Goal: Transaction & Acquisition: Book appointment/travel/reservation

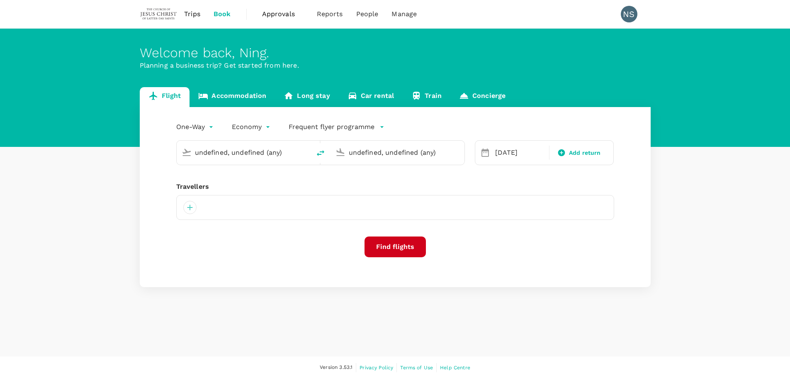
type input "Hong Kong Intl (HKG)"
type input "Singapore Changi (SIN)"
type input "hkg"
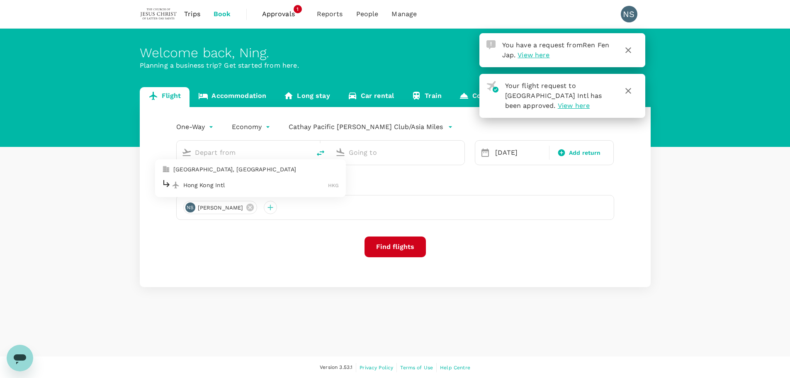
type input "Hong Kong Intl (HKG)"
type input "Singapore Changi (SIN)"
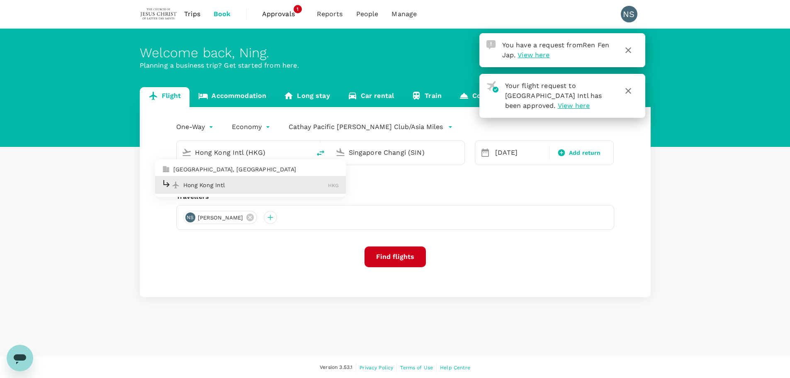
click at [266, 181] on p "Hong Kong Intl" at bounding box center [255, 185] width 145 height 8
type input "Hong Kong Intl (HKG)"
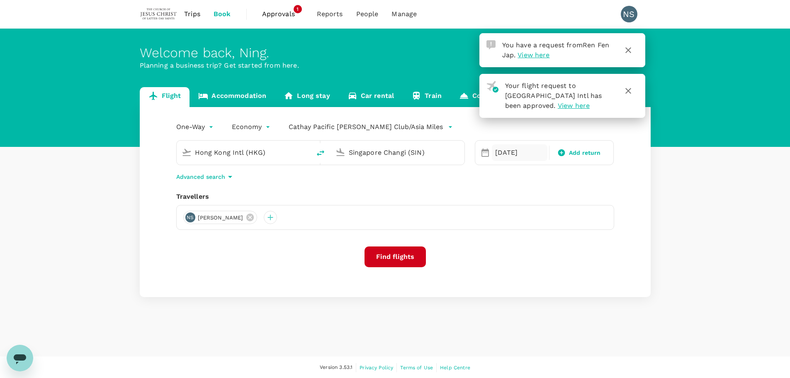
click at [515, 157] on div "[DATE]" at bounding box center [520, 152] width 56 height 17
click at [444, 191] on div "One-Way oneway Economy economy Cathay Pacific [PERSON_NAME] Club/Asia Miles [GE…" at bounding box center [395, 202] width 511 height 190
click at [401, 257] on button "Find flights" at bounding box center [395, 256] width 61 height 21
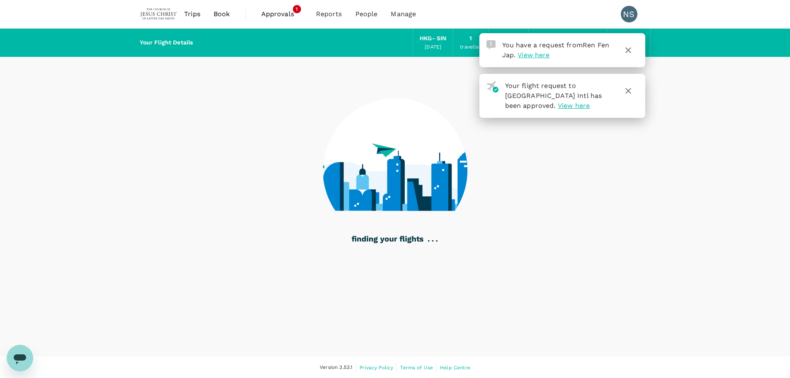
click at [626, 51] on icon "button" at bounding box center [629, 50] width 10 height 10
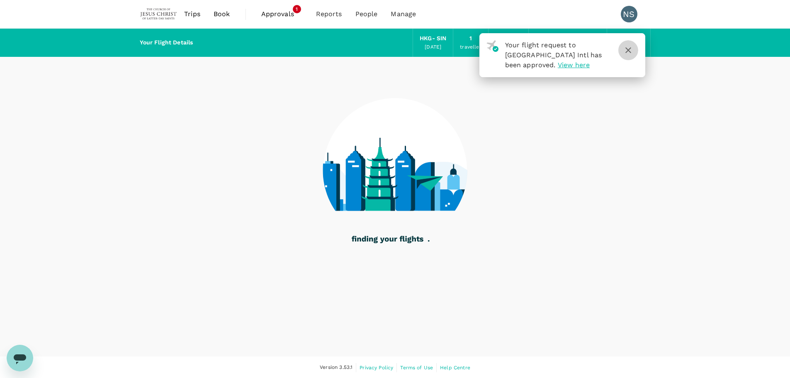
click at [628, 51] on icon "button" at bounding box center [629, 50] width 10 height 10
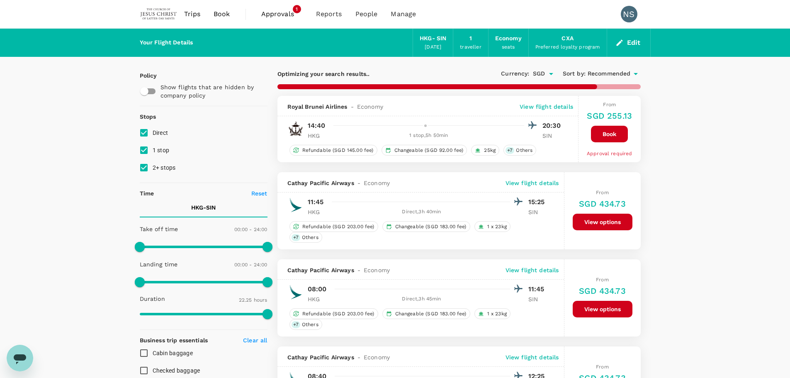
type input "1620"
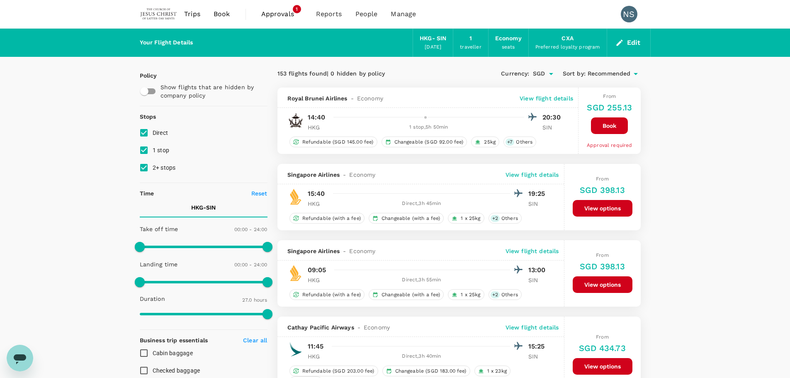
click at [271, 15] on span "Approvals" at bounding box center [281, 14] width 41 height 10
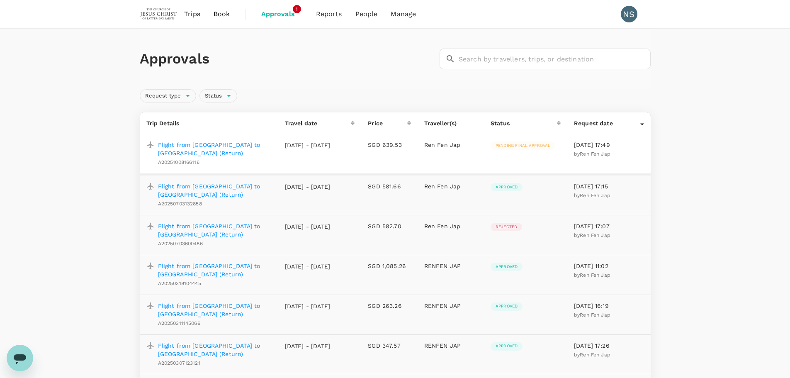
click at [196, 17] on span "Trips" at bounding box center [192, 14] width 16 height 10
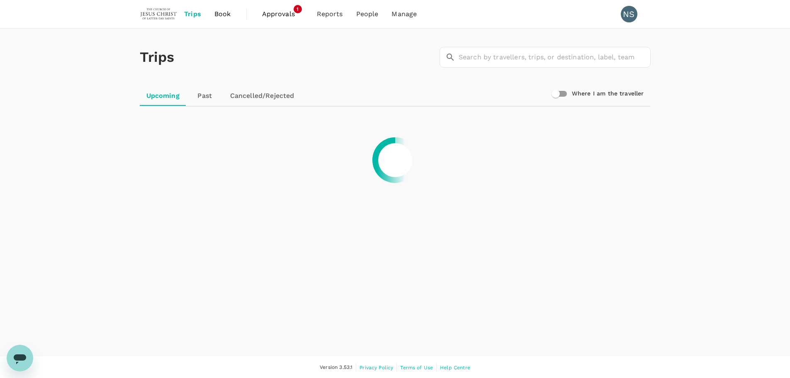
click at [199, 95] on link "Past" at bounding box center [204, 96] width 37 height 20
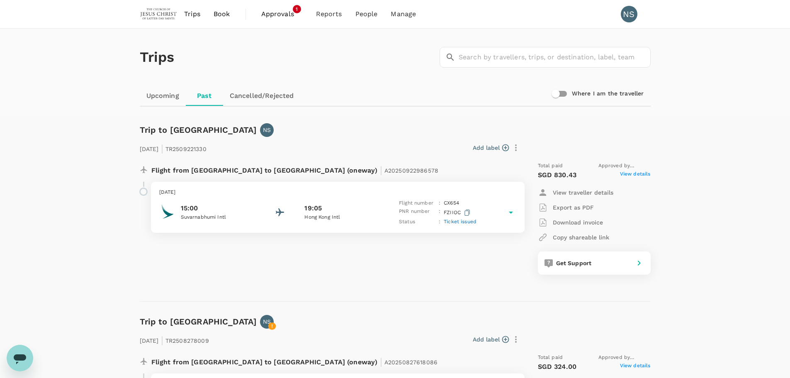
click at [343, 215] on p "Hong Kong Intl" at bounding box center [341, 217] width 75 height 8
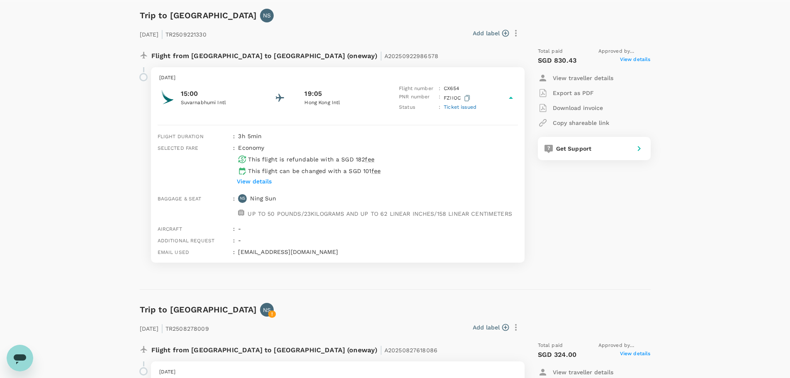
scroll to position [83, 0]
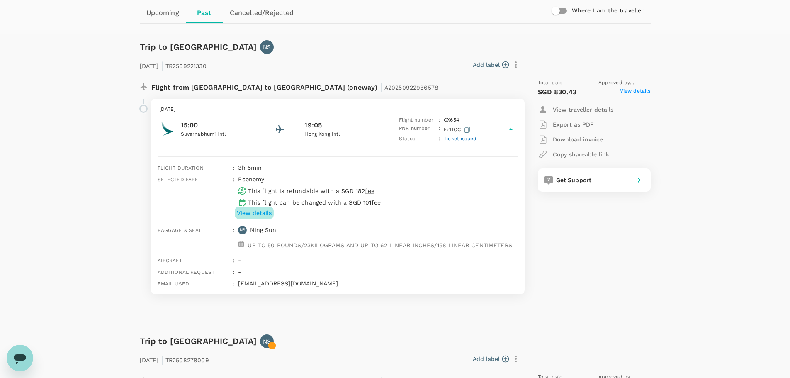
click at [253, 214] on p "View details" at bounding box center [254, 213] width 35 height 8
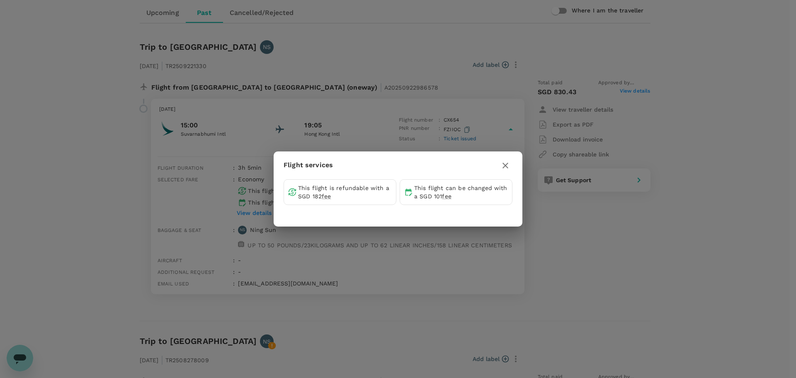
click at [503, 166] on icon "button" at bounding box center [506, 166] width 10 height 10
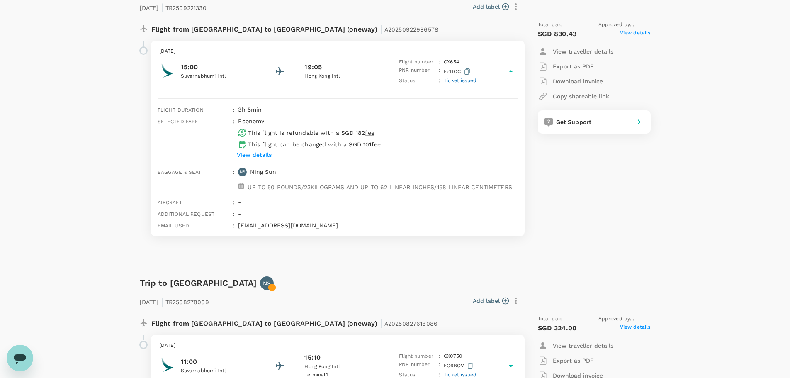
scroll to position [207, 0]
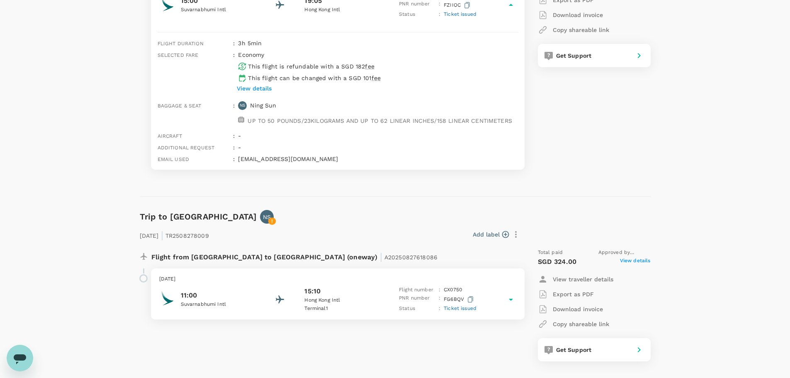
click at [358, 299] on p "Hong Kong Intl" at bounding box center [341, 300] width 75 height 8
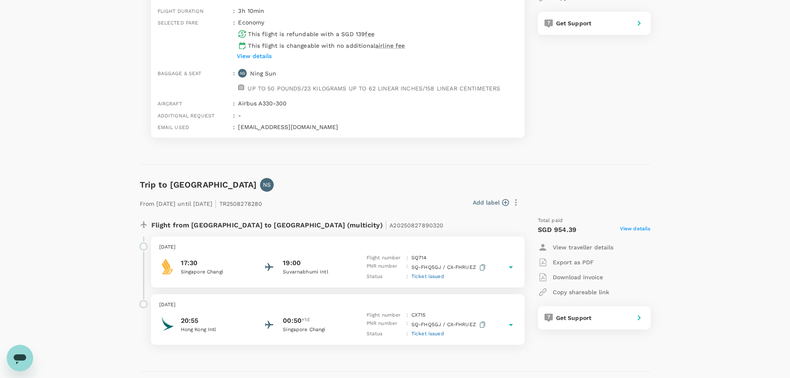
scroll to position [539, 0]
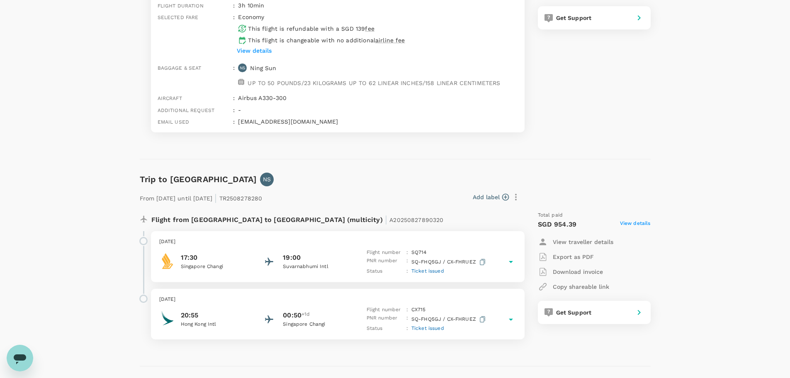
click at [321, 266] on p "Suvarnabhumi Intl" at bounding box center [320, 267] width 75 height 8
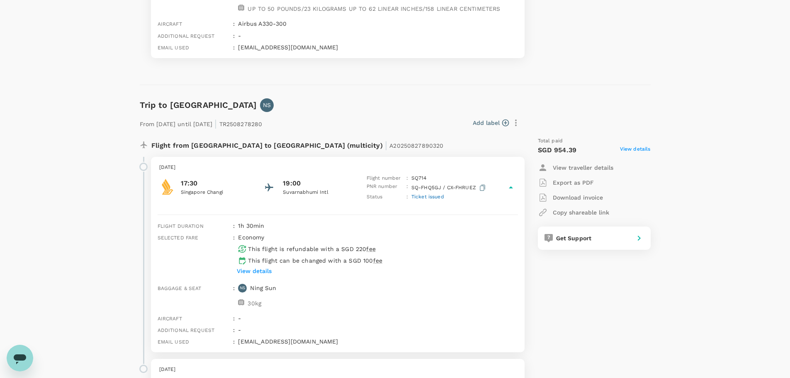
scroll to position [622, 0]
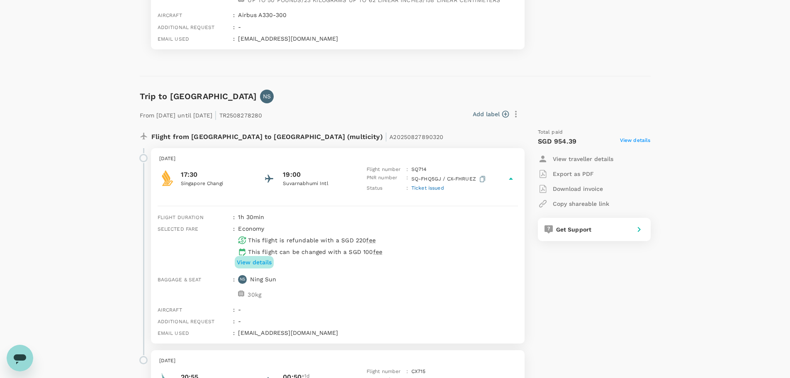
click at [268, 262] on p "View details" at bounding box center [254, 262] width 35 height 8
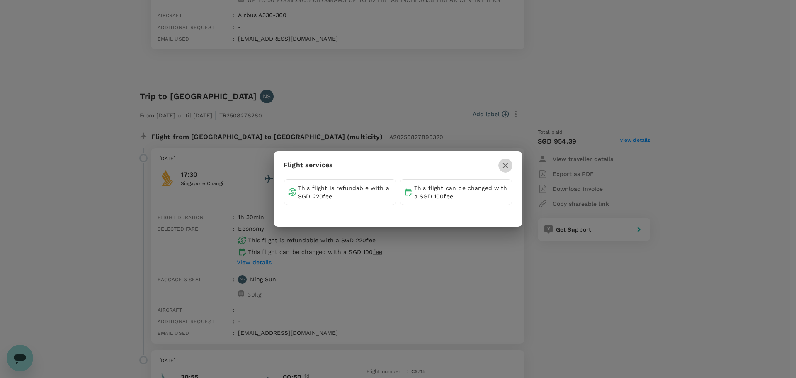
click at [509, 166] on icon "button" at bounding box center [506, 166] width 10 height 10
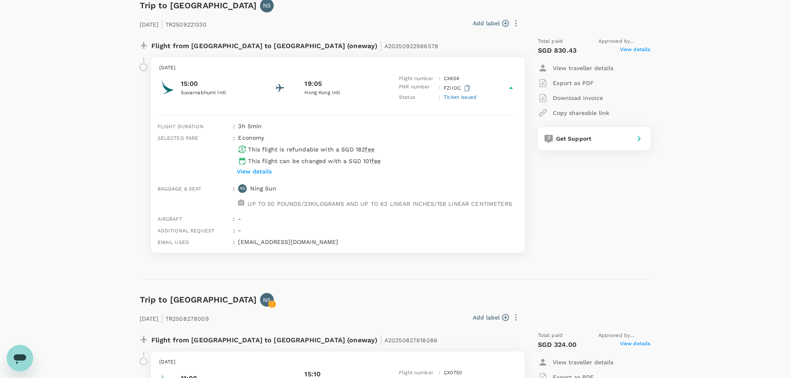
scroll to position [0, 0]
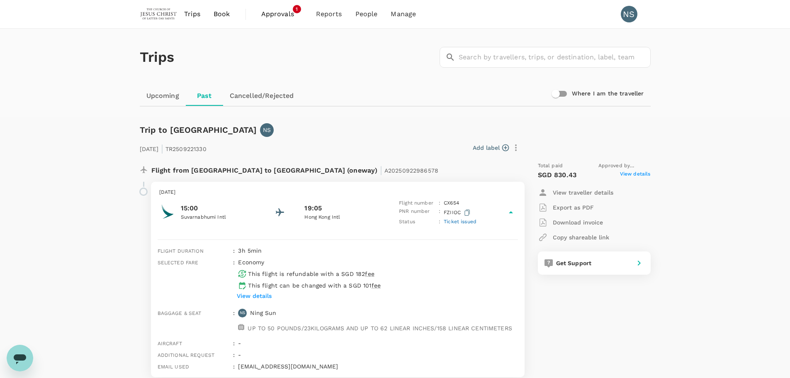
click at [287, 15] on span "Approvals" at bounding box center [281, 14] width 41 height 10
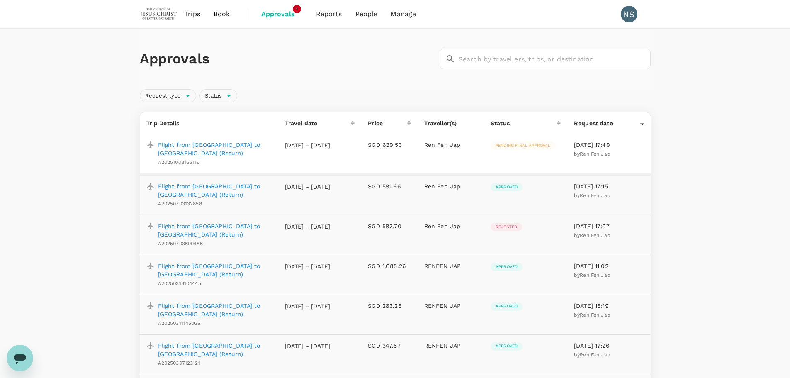
click at [219, 184] on p "Flight from [GEOGRAPHIC_DATA] to [GEOGRAPHIC_DATA] (Return)" at bounding box center [215, 190] width 114 height 17
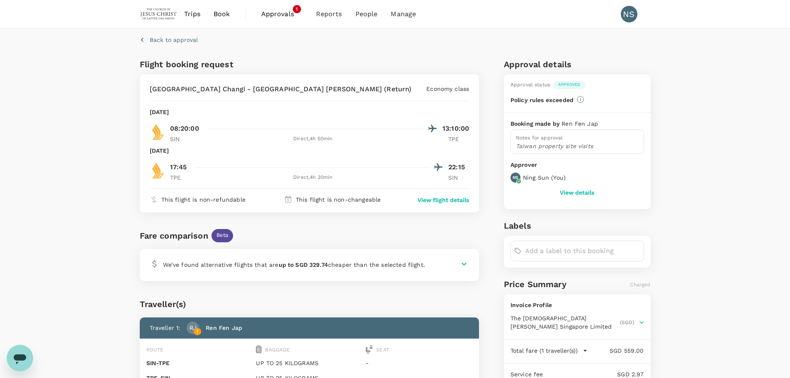
click at [156, 37] on p "Back to approval" at bounding box center [174, 40] width 48 height 8
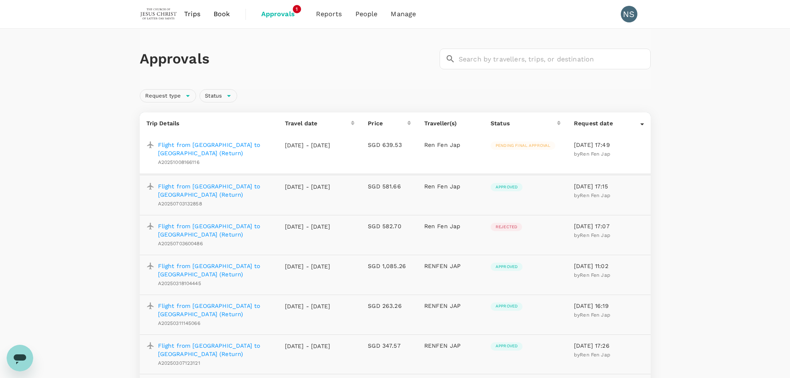
click at [248, 142] on p "Flight from [GEOGRAPHIC_DATA] to [GEOGRAPHIC_DATA] (Return)" at bounding box center [215, 149] width 114 height 17
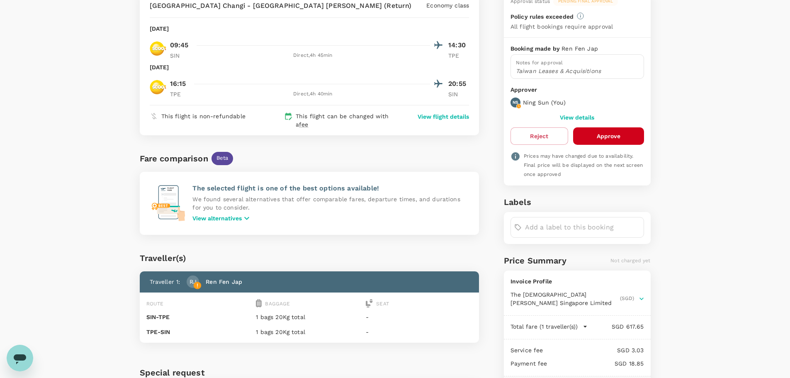
scroll to position [124, 0]
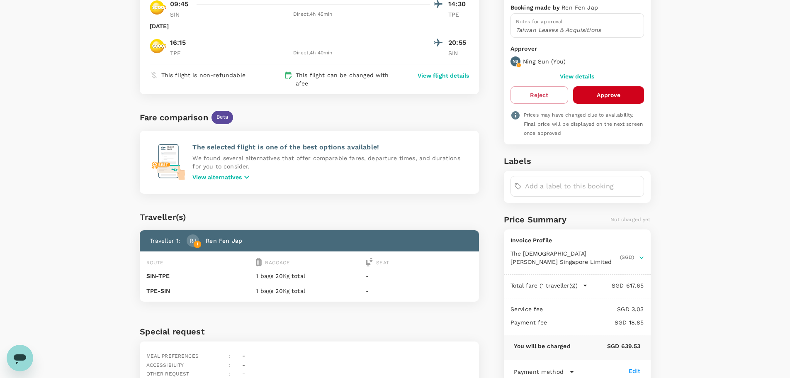
click at [244, 176] on icon "button" at bounding box center [247, 177] width 10 height 10
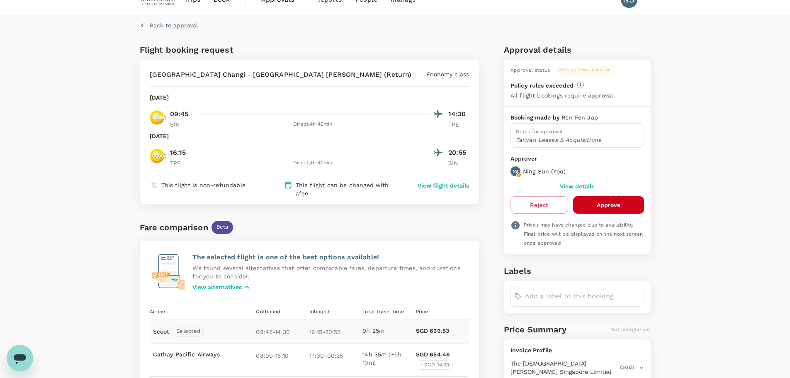
scroll to position [0, 0]
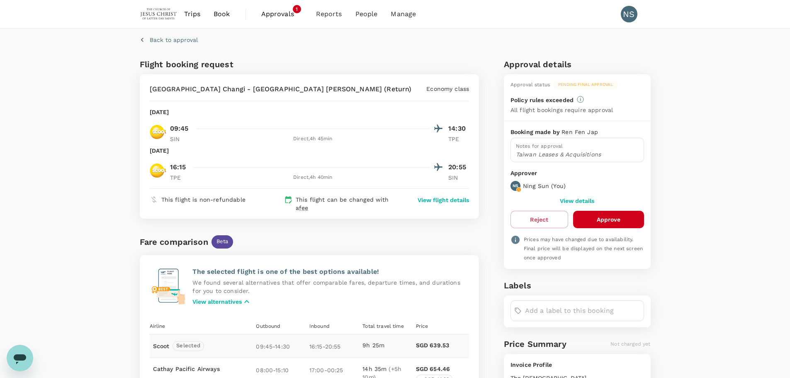
click at [222, 15] on span "Book" at bounding box center [222, 14] width 17 height 10
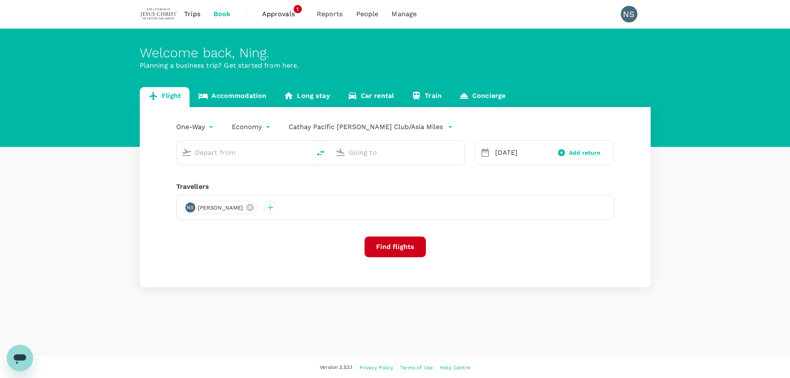
type input "Hong Kong Intl (HKG)"
type input "Singapore Changi (SIN)"
type input "Hong Kong Intl (HKG)"
type input "Singapore Changi (SIN)"
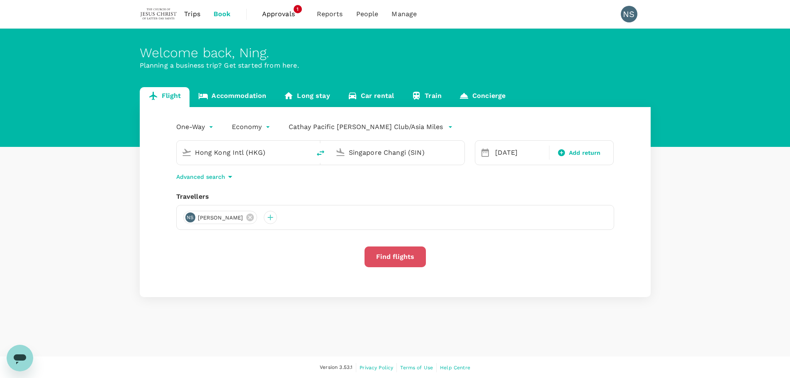
click at [408, 256] on button "Find flights" at bounding box center [395, 256] width 61 height 21
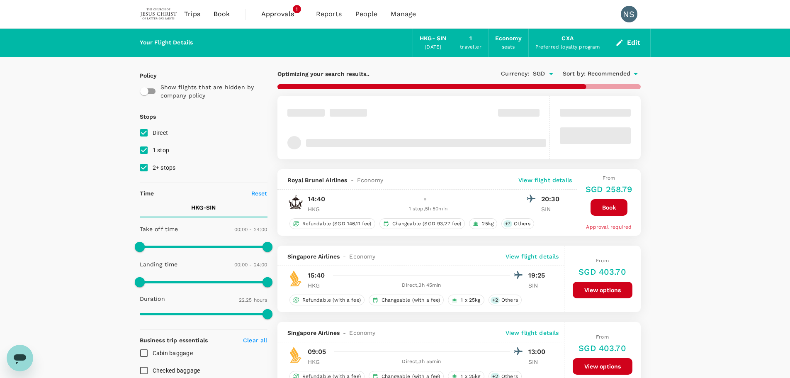
click at [148, 149] on input "1 stop" at bounding box center [143, 149] width 17 height 17
checkbox input "false"
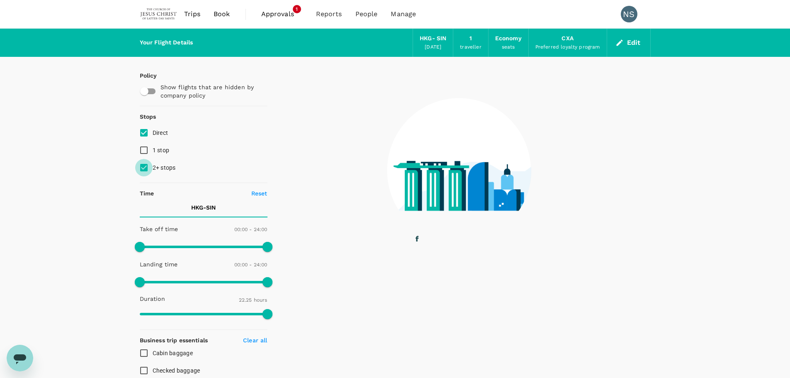
click at [144, 166] on input "2+ stops" at bounding box center [143, 167] width 17 height 17
checkbox input "false"
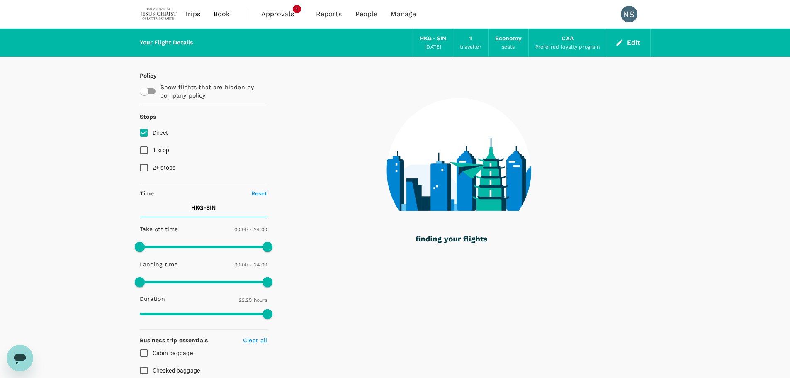
type input "1620"
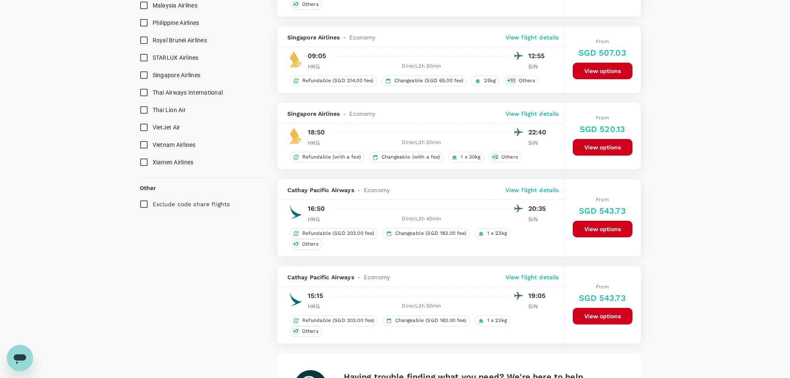
scroll to position [788, 0]
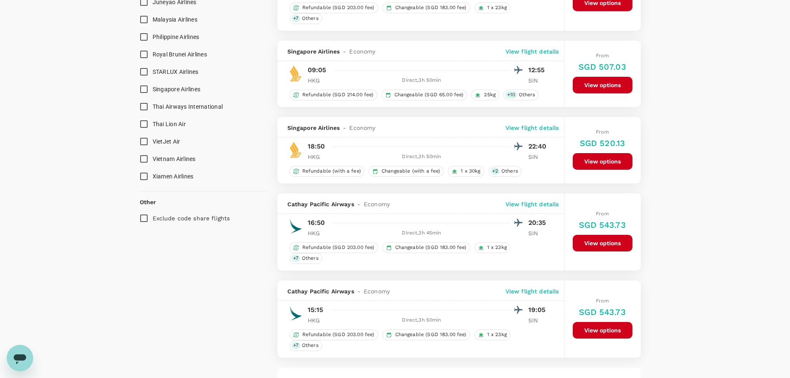
click at [550, 202] on p "View flight details" at bounding box center [533, 204] width 54 height 8
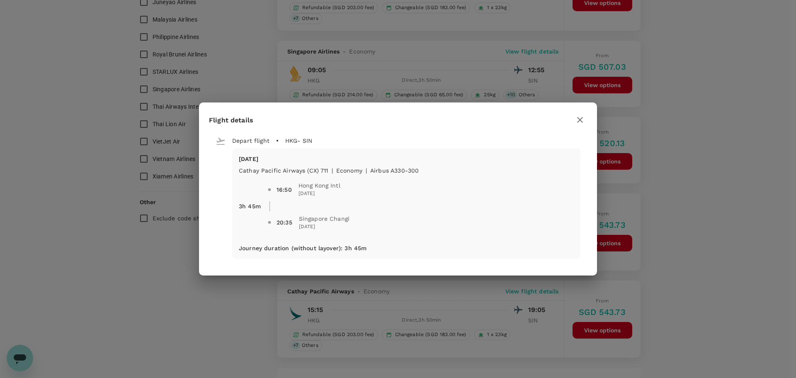
click at [580, 121] on icon "button" at bounding box center [580, 120] width 10 height 10
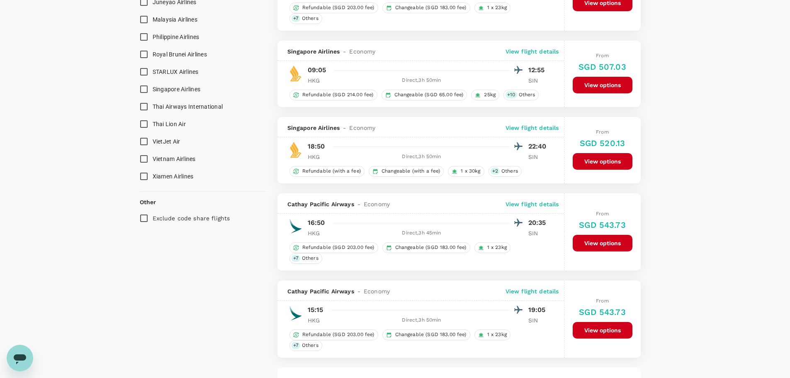
click at [548, 127] on p "View flight details" at bounding box center [533, 128] width 54 height 8
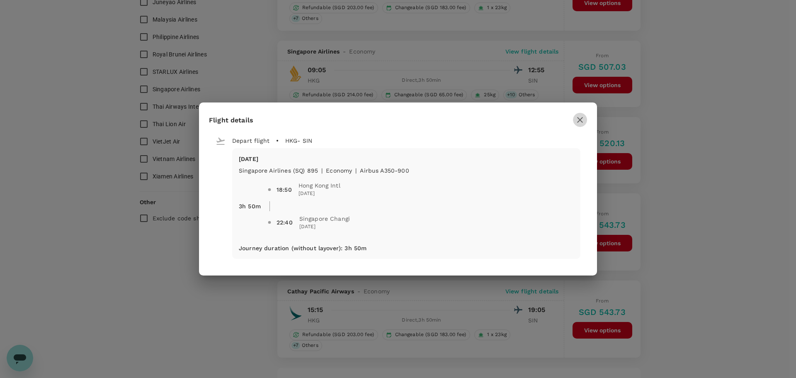
click at [580, 122] on icon "button" at bounding box center [580, 120] width 10 height 10
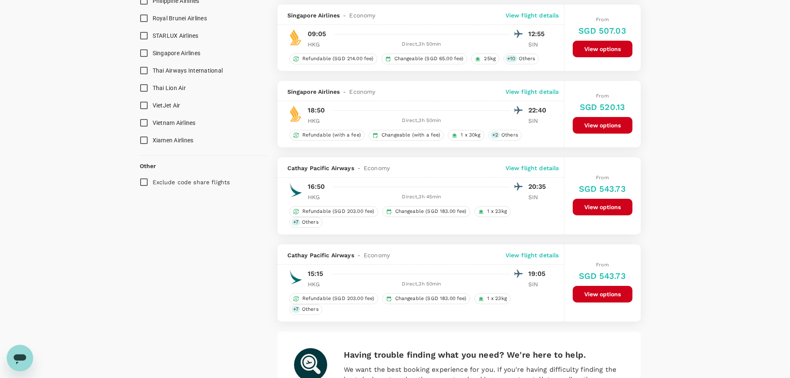
scroll to position [871, 0]
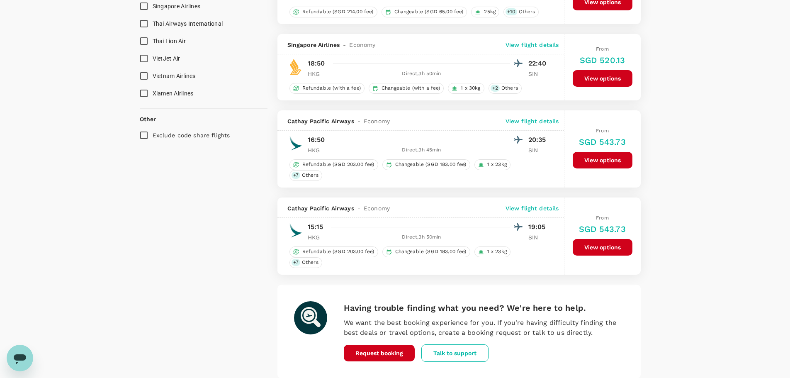
click at [549, 210] on p "View flight details" at bounding box center [533, 208] width 54 height 8
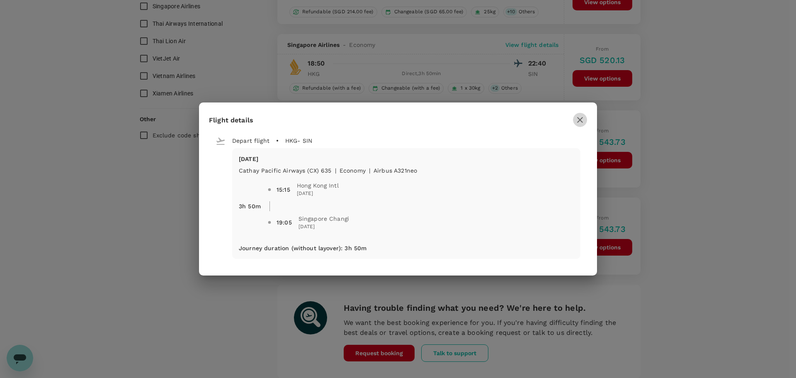
click at [577, 121] on icon "button" at bounding box center [580, 120] width 10 height 10
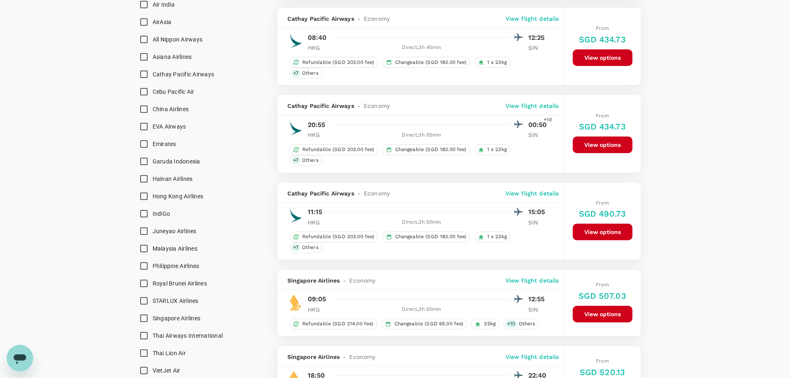
scroll to position [539, 0]
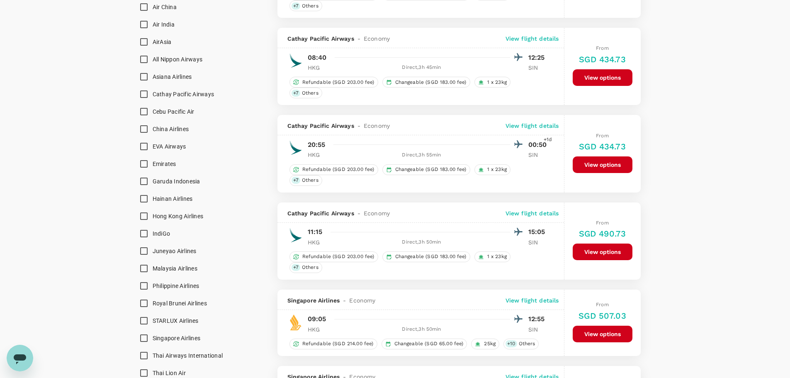
click at [542, 122] on p "View flight details" at bounding box center [533, 126] width 54 height 8
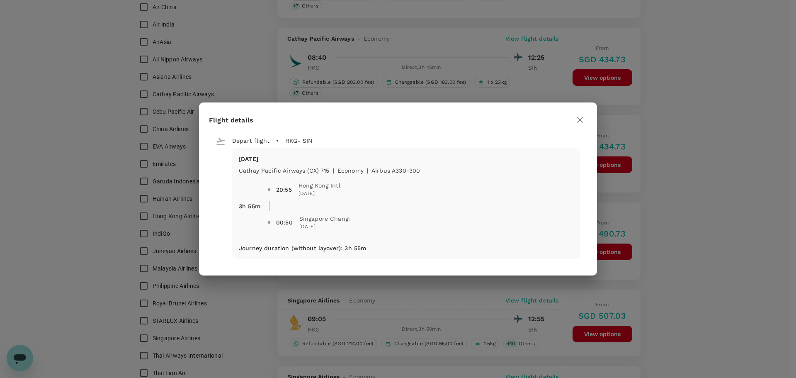
click at [582, 119] on icon "button" at bounding box center [580, 120] width 10 height 10
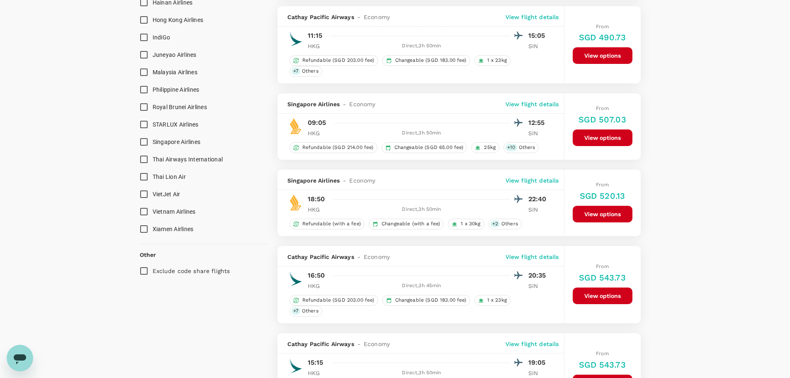
scroll to position [747, 0]
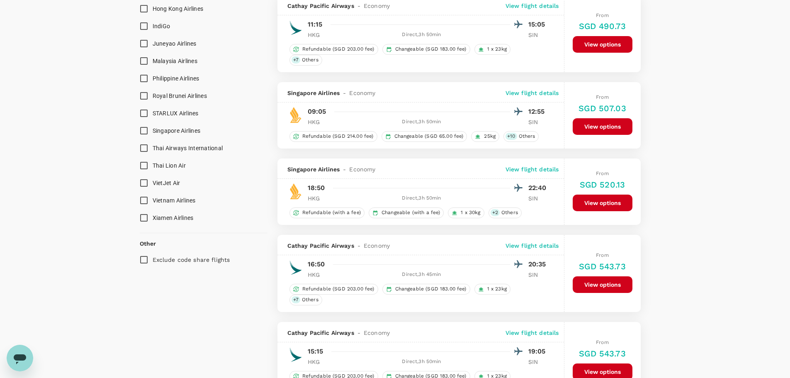
click at [545, 167] on p "View flight details" at bounding box center [533, 169] width 54 height 8
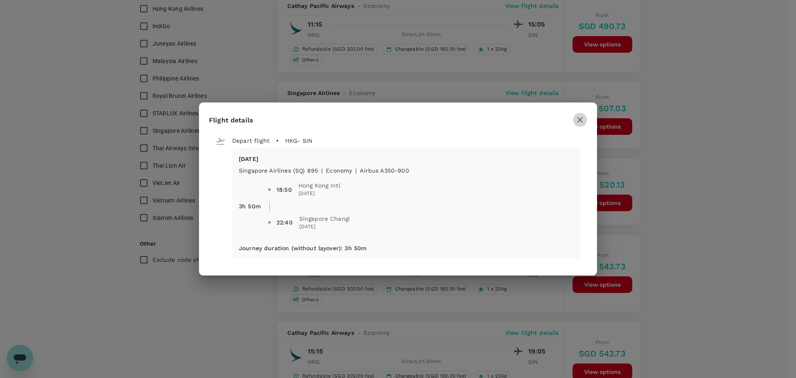
click at [579, 117] on icon "button" at bounding box center [580, 120] width 10 height 10
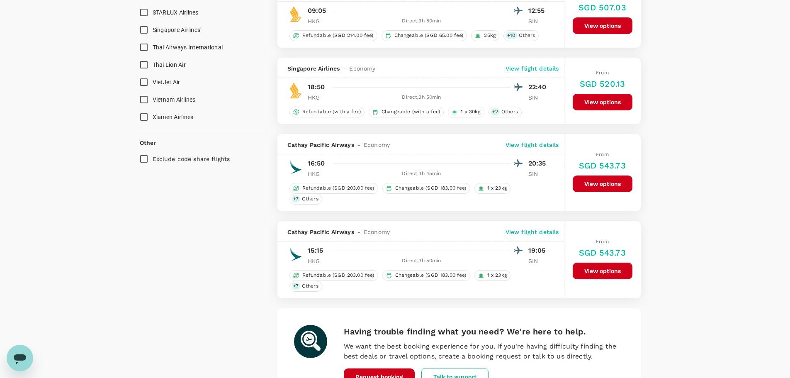
scroll to position [871, 0]
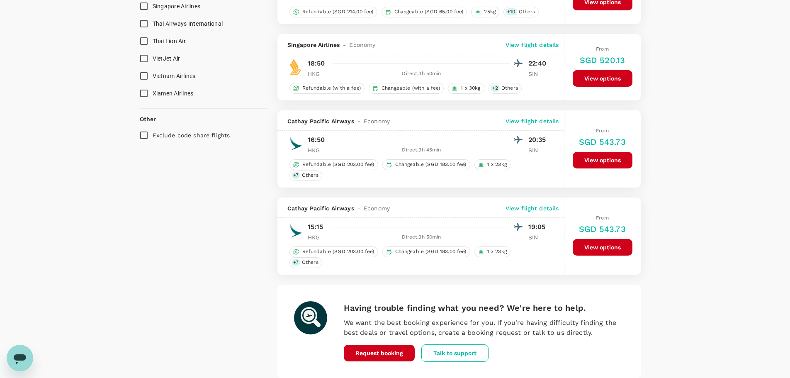
click at [543, 122] on p "View flight details" at bounding box center [533, 121] width 54 height 8
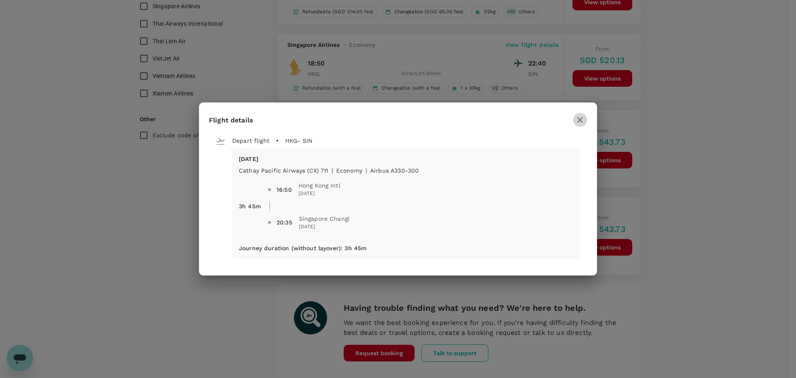
click at [579, 117] on icon "button" at bounding box center [580, 120] width 10 height 10
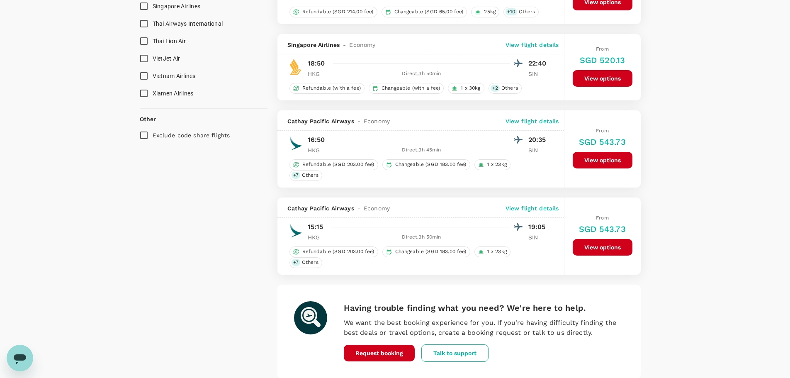
click at [603, 162] on button "View options" at bounding box center [603, 160] width 60 height 17
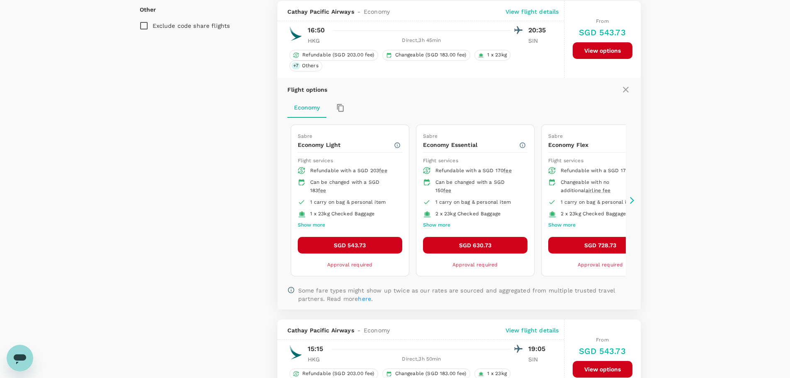
scroll to position [982, 0]
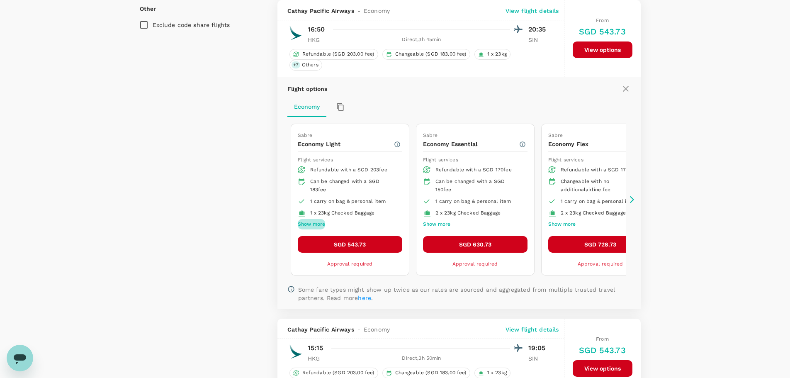
click at [321, 220] on button "Show more" at bounding box center [311, 224] width 27 height 11
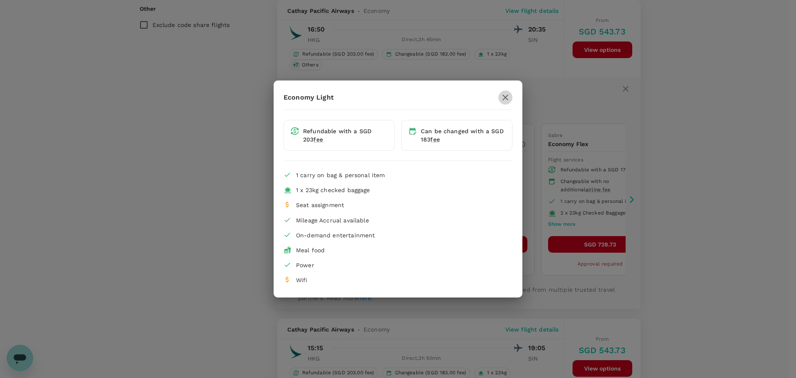
click at [505, 100] on icon "button" at bounding box center [506, 98] width 10 height 10
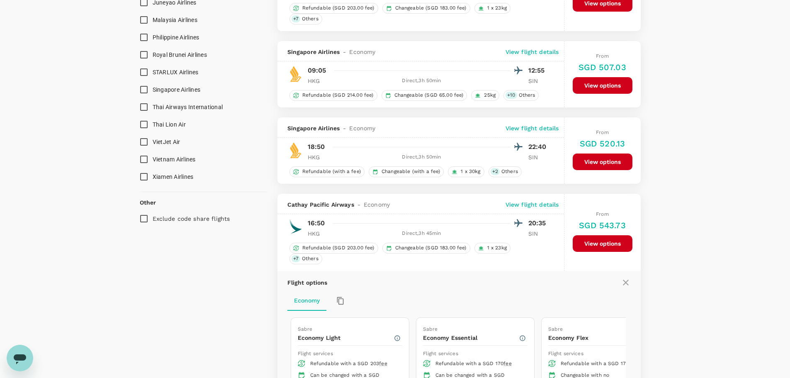
scroll to position [774, 0]
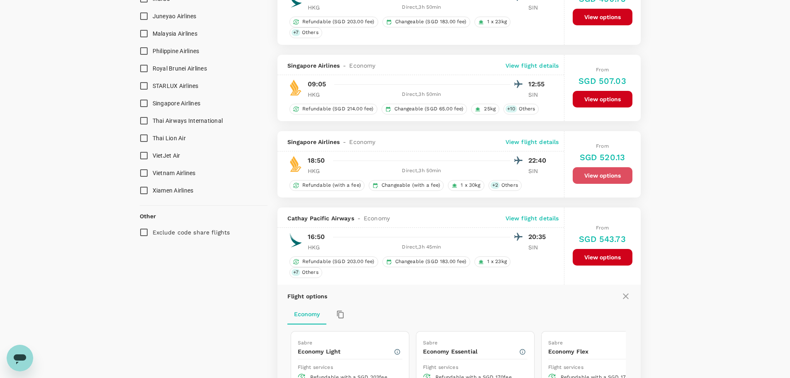
click at [612, 175] on button "View options" at bounding box center [603, 175] width 60 height 17
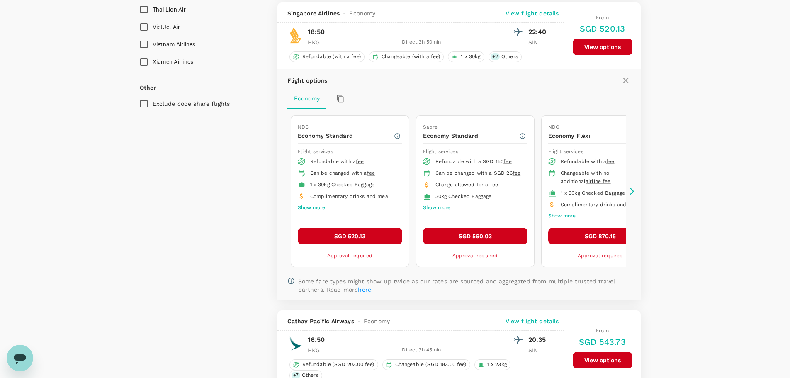
scroll to position [905, 0]
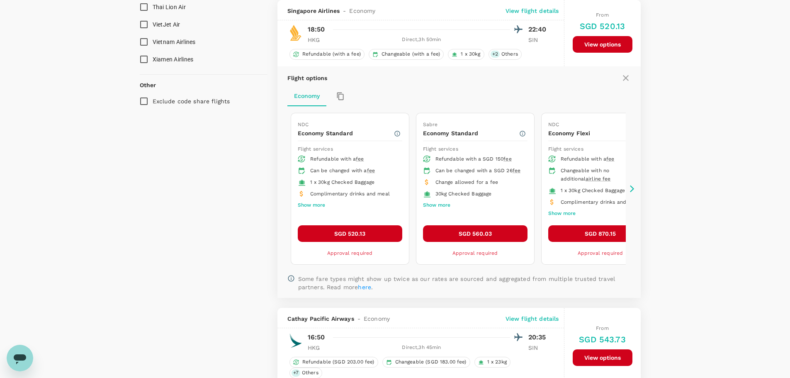
click at [633, 188] on icon at bounding box center [632, 188] width 4 height 7
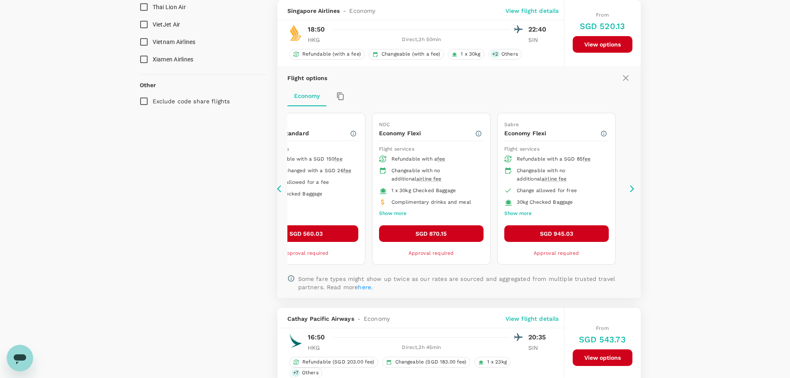
click at [633, 188] on icon at bounding box center [632, 188] width 4 height 7
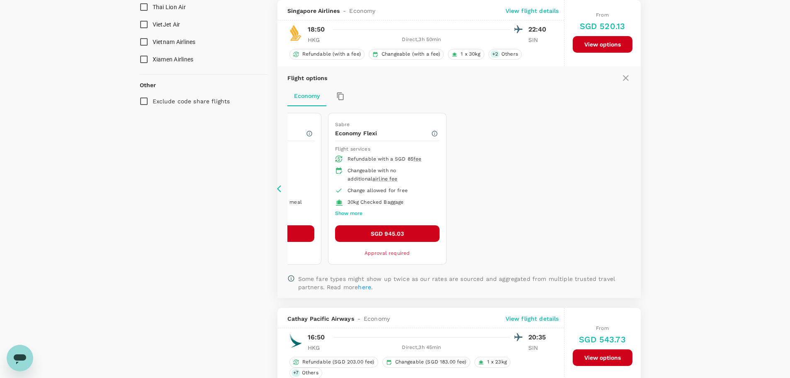
click at [280, 188] on icon at bounding box center [281, 189] width 8 height 8
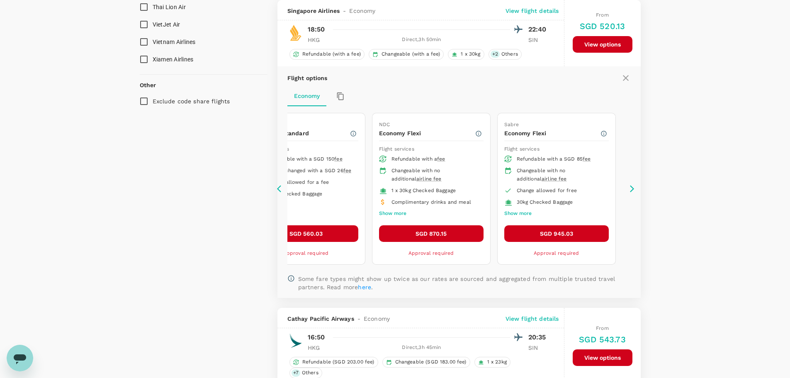
click at [280, 188] on icon at bounding box center [281, 189] width 8 height 8
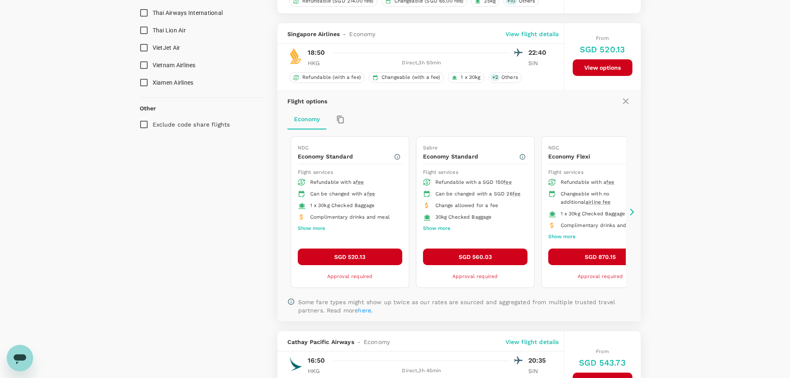
scroll to position [947, 0]
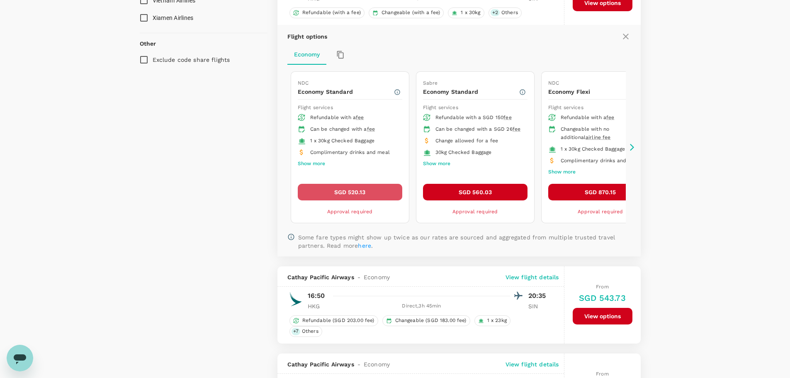
click at [339, 192] on button "SGD 520.13" at bounding box center [350, 192] width 105 height 17
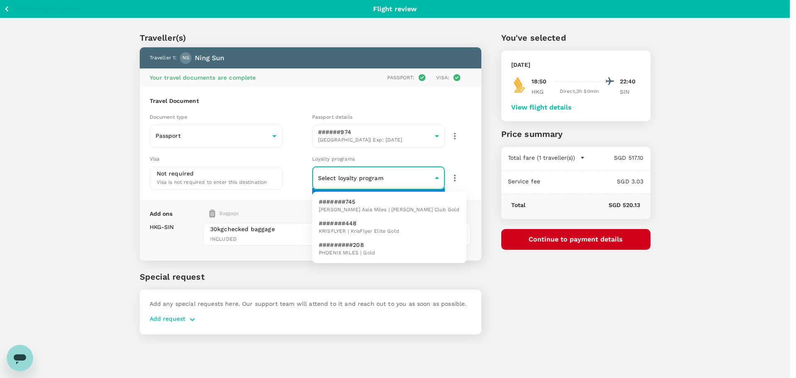
click at [437, 180] on body "Back to flight results Flight review Traveller(s) Traveller 1 : NS [PERSON_NAME…" at bounding box center [398, 200] width 796 height 400
click at [412, 228] on li "#######448 KRISFLYER | KrisFlyer Elite Gold" at bounding box center [389, 228] width 154 height 22
type input "bf5d1e59-a6cf-4cfc-914d-98aede62ce78"
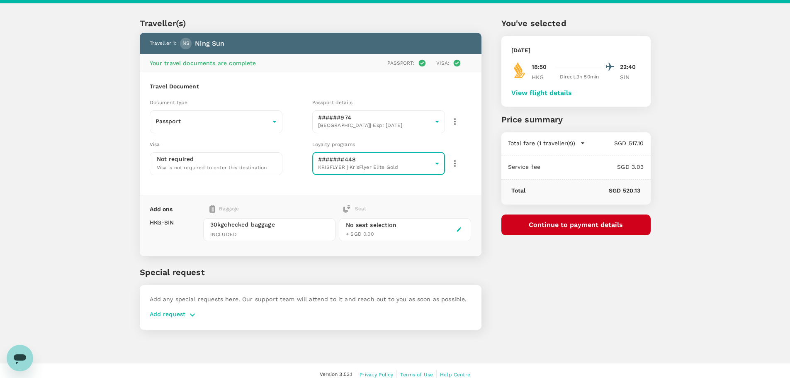
scroll to position [22, 0]
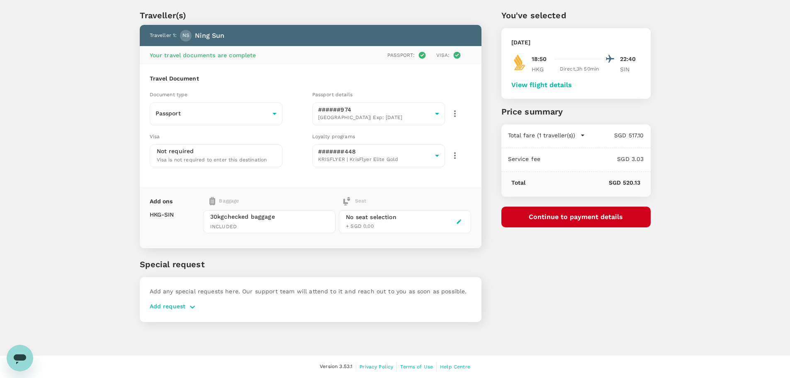
click at [429, 222] on div "No seat selection + SGD 0.00" at bounding box center [405, 221] width 132 height 23
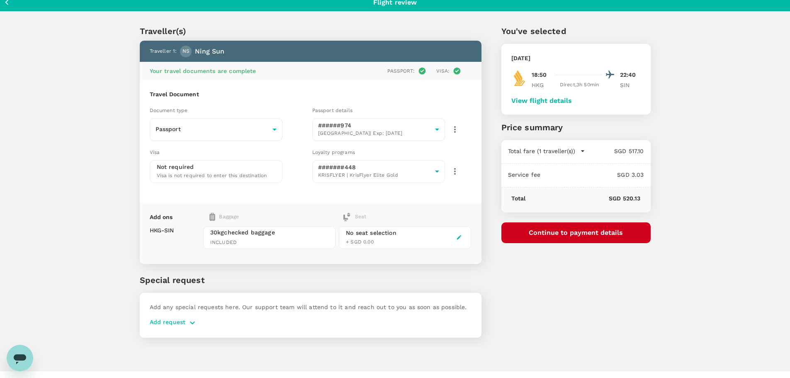
scroll to position [0, 0]
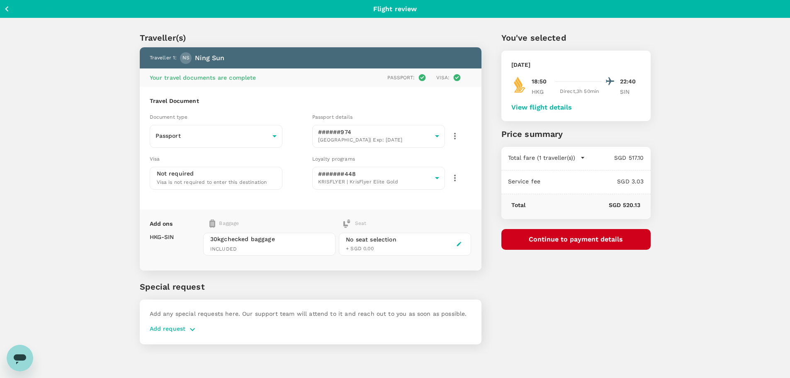
click at [5, 8] on icon "button" at bounding box center [7, 9] width 10 height 10
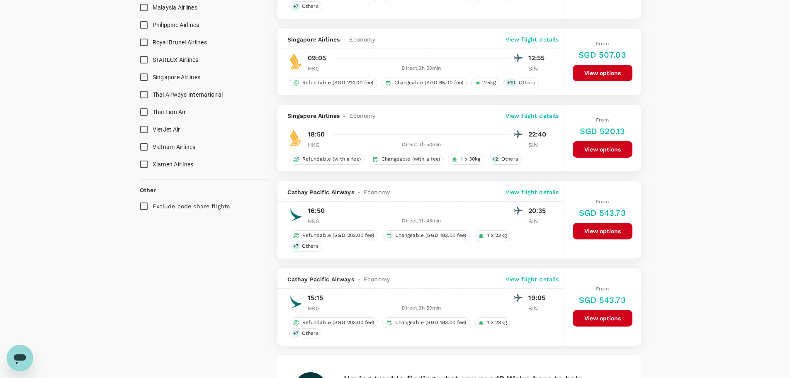
scroll to position [788, 0]
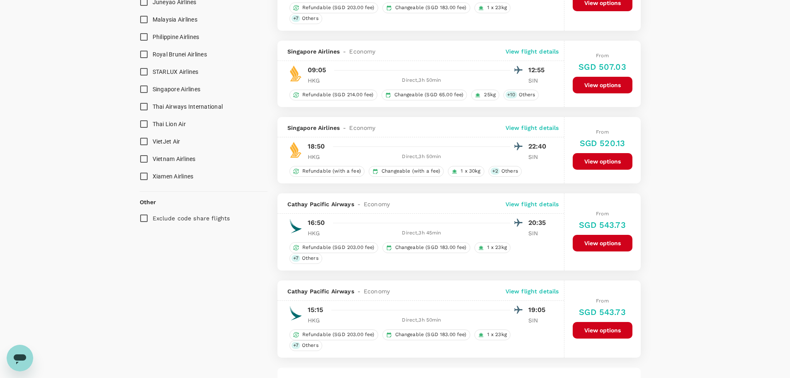
click at [550, 126] on p "View flight details" at bounding box center [533, 128] width 54 height 8
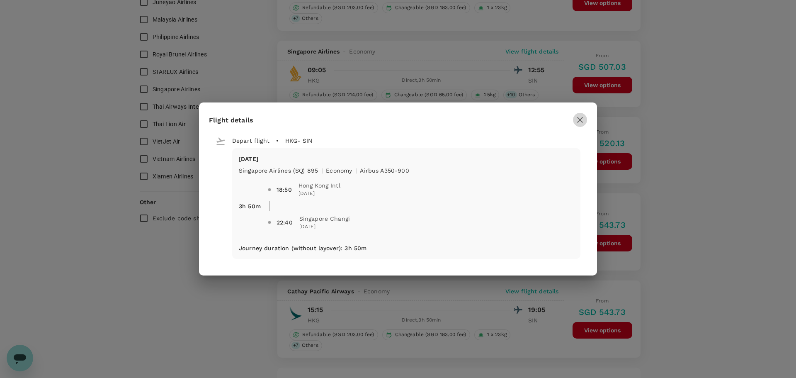
click at [581, 121] on icon "button" at bounding box center [580, 120] width 10 height 10
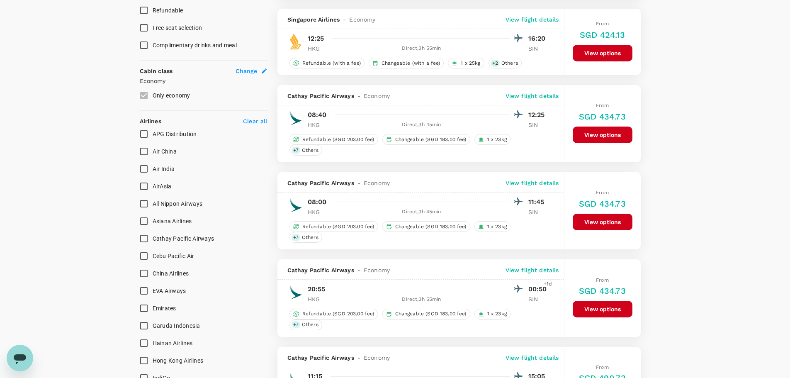
scroll to position [373, 0]
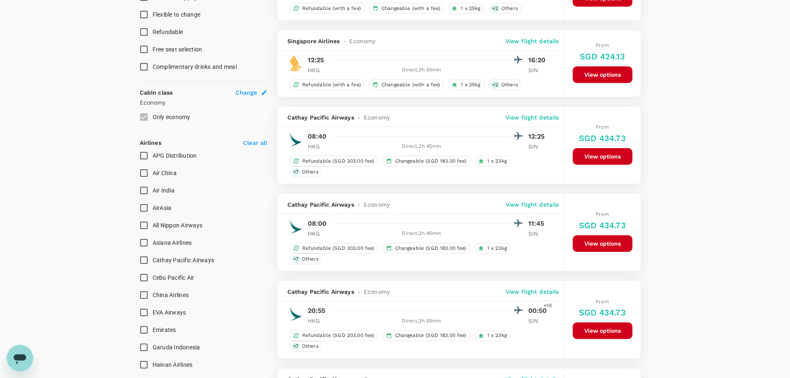
click at [548, 290] on p "View flight details" at bounding box center [533, 291] width 54 height 8
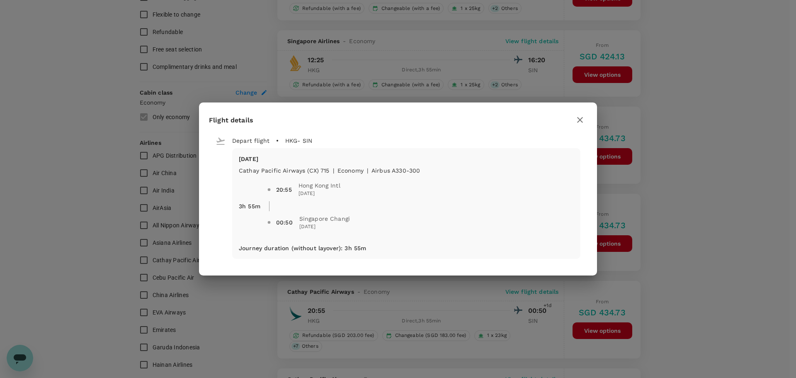
click at [548, 290] on div "Flight details Depart flight HKG - SIN [DATE] Cathay Pacific Airways (CX) 715 |…" at bounding box center [398, 189] width 796 height 378
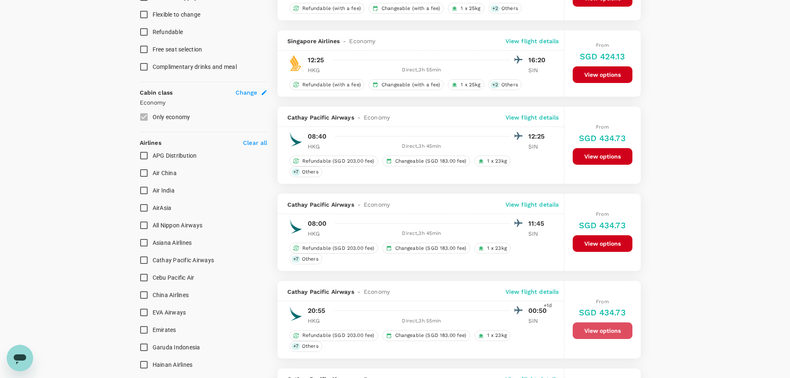
click at [596, 327] on button "View options" at bounding box center [603, 330] width 60 height 17
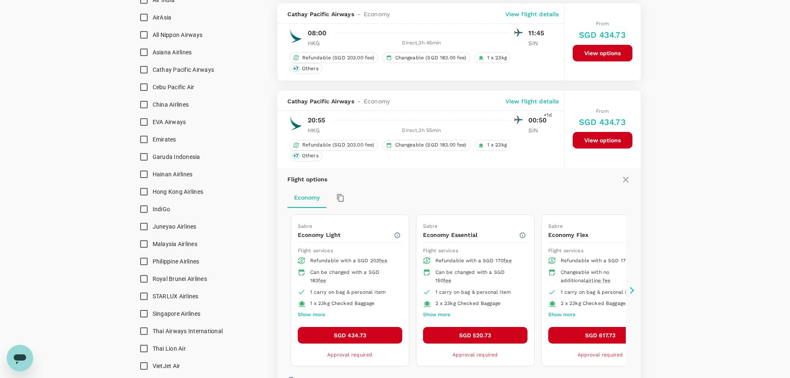
scroll to position [552, 0]
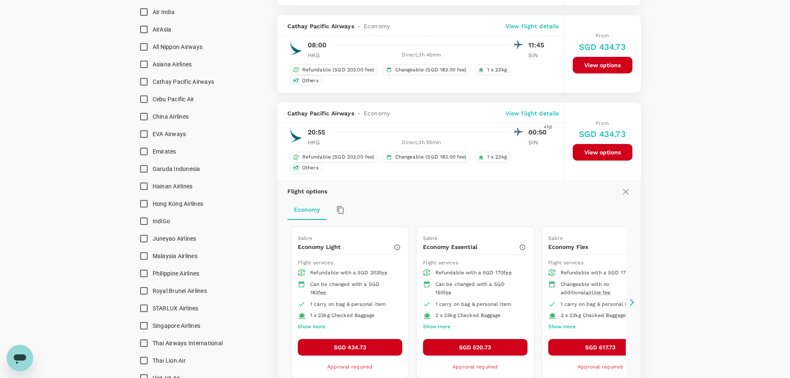
click at [625, 190] on icon at bounding box center [626, 192] width 6 height 6
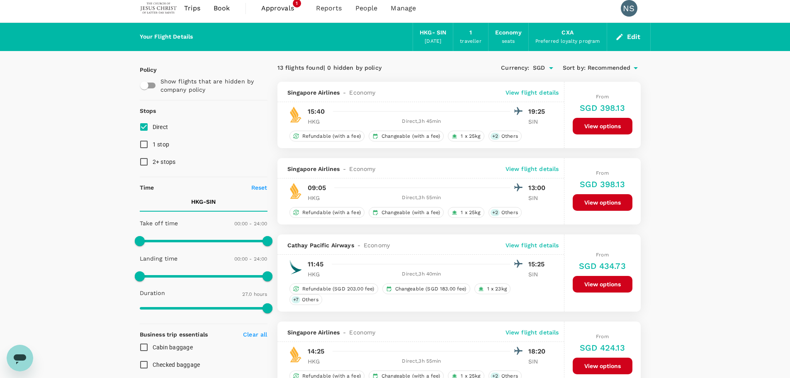
scroll to position [0, 0]
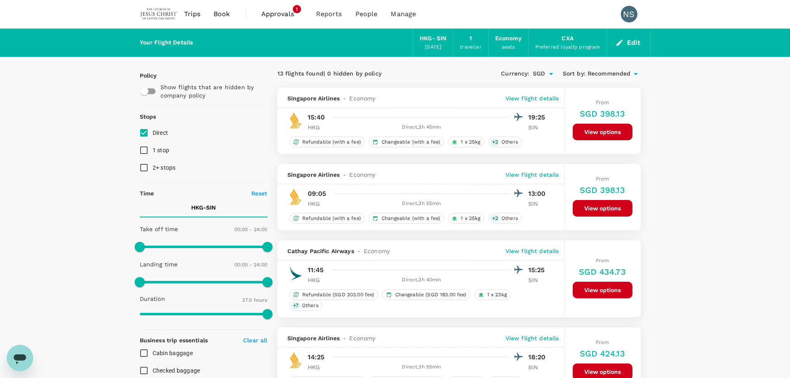
click at [549, 97] on p "View flight details" at bounding box center [533, 98] width 54 height 8
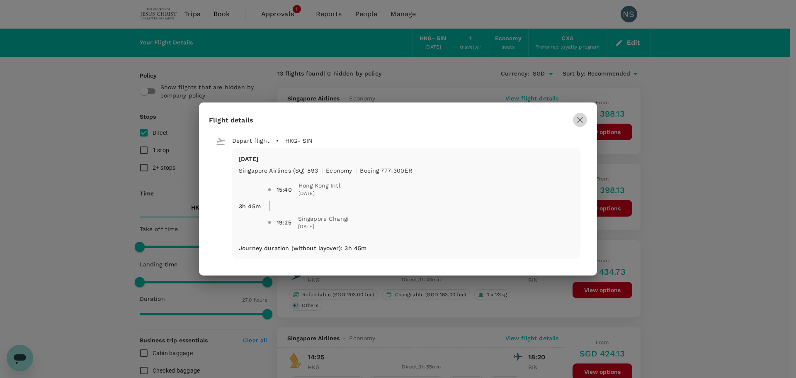
click at [584, 119] on icon "button" at bounding box center [580, 120] width 10 height 10
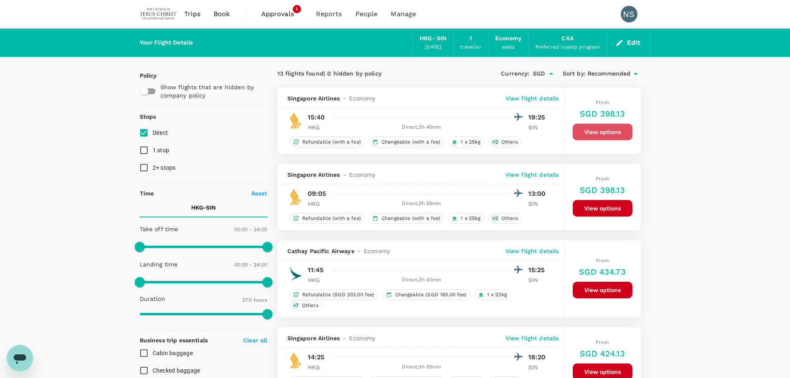
click at [595, 133] on button "View options" at bounding box center [603, 132] width 60 height 17
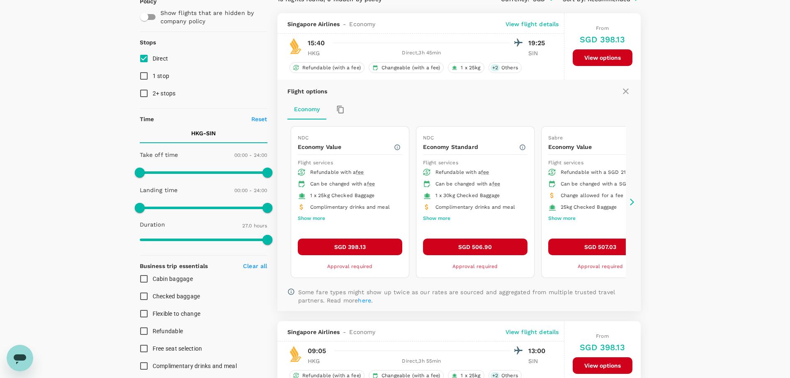
scroll to position [88, 0]
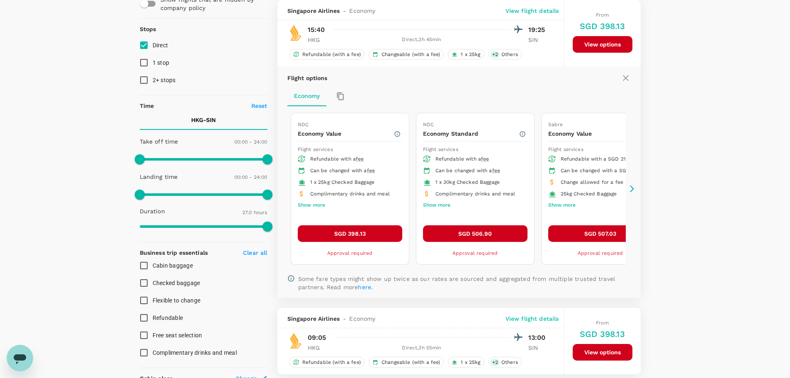
click at [629, 78] on icon at bounding box center [626, 78] width 10 height 10
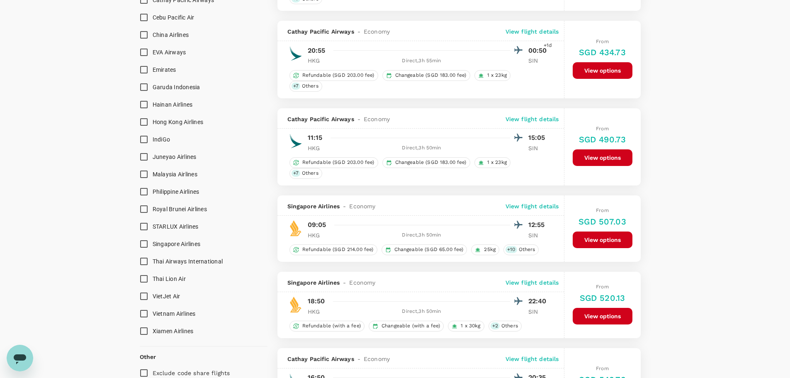
scroll to position [751, 0]
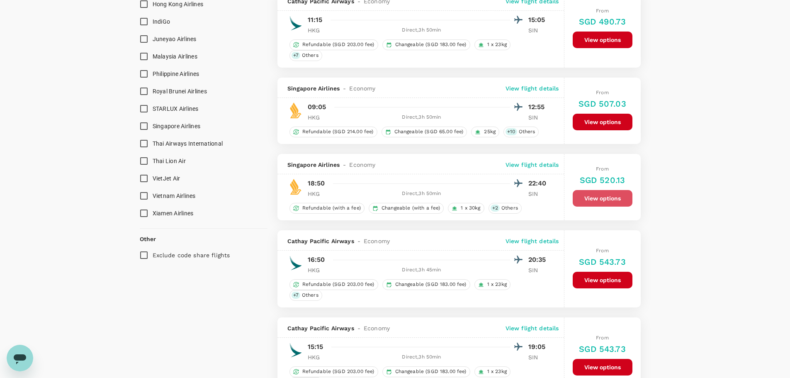
click at [602, 197] on button "View options" at bounding box center [603, 198] width 60 height 17
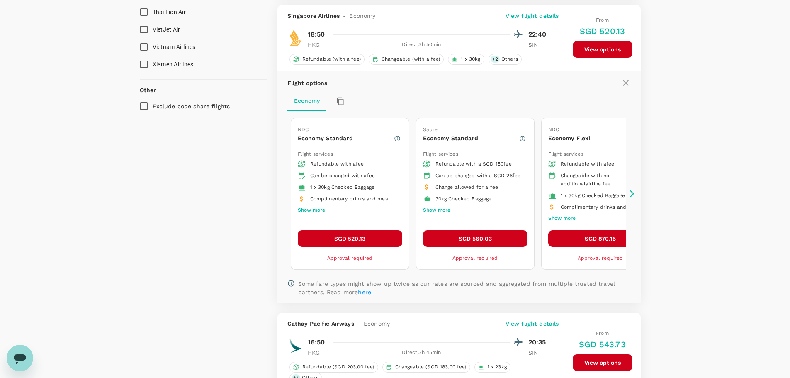
scroll to position [905, 0]
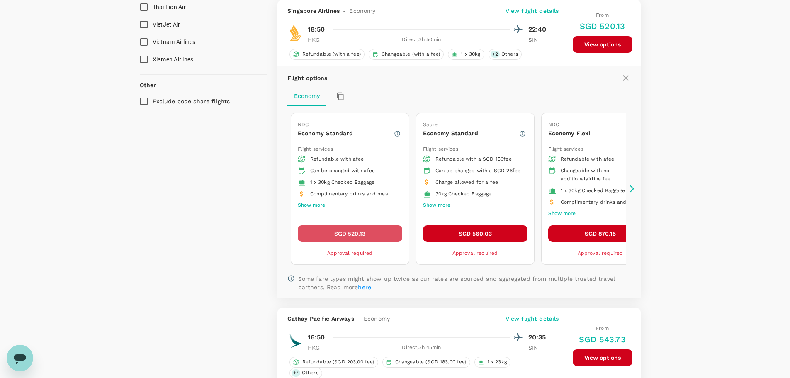
click at [350, 235] on button "SGD 520.13" at bounding box center [350, 233] width 105 height 17
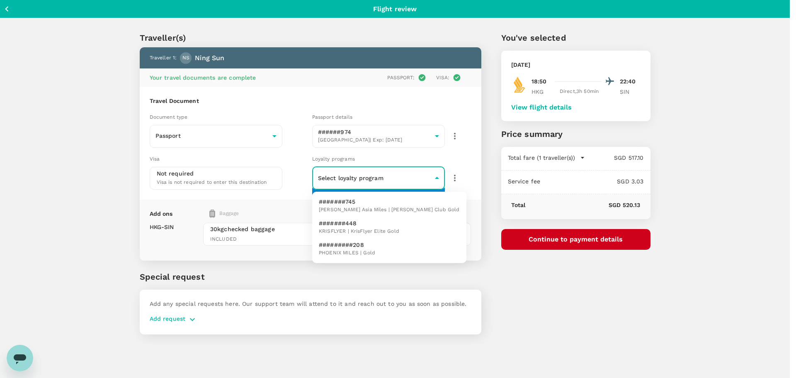
click at [426, 180] on body "Back to flight results Flight review Traveller(s) Traveller 1 : NS [PERSON_NAME…" at bounding box center [398, 200] width 796 height 400
click at [389, 228] on span "KRISFLYER | KrisFlyer Elite Gold" at bounding box center [359, 231] width 80 height 8
type input "bf5d1e59-a6cf-4cfc-914d-98aede62ce78"
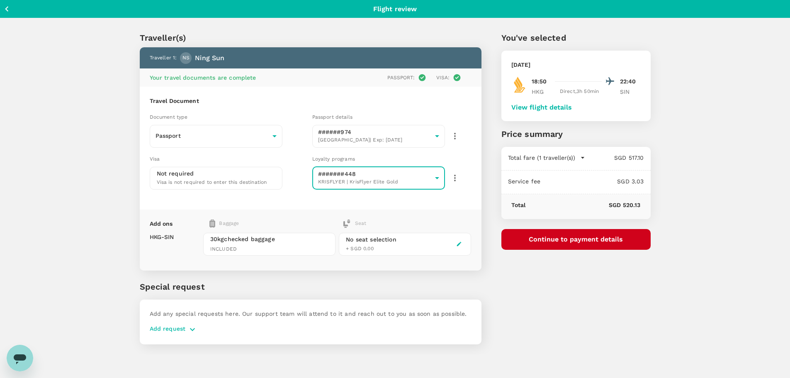
click at [587, 236] on button "Continue to payment details" at bounding box center [576, 239] width 149 height 21
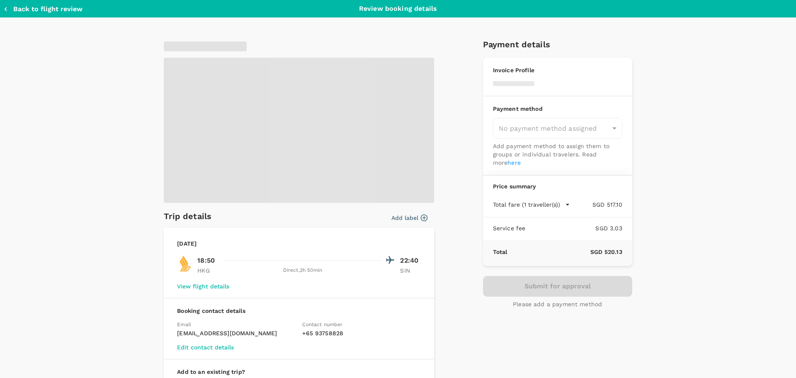
type input "9ba9a11d-3c9b-4d1b-b8a6-bce7de4dddc7"
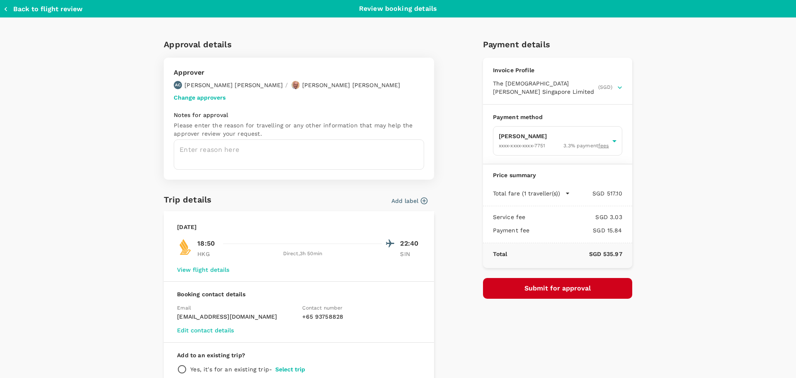
click at [204, 97] on button "Change approvers" at bounding box center [200, 97] width 52 height 7
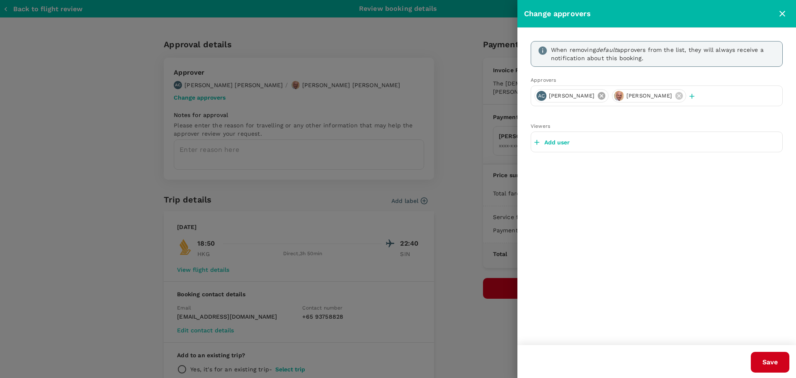
click at [598, 96] on icon at bounding box center [601, 95] width 7 height 7
drag, startPoint x: 570, startPoint y: 143, endPoint x: 555, endPoint y: 171, distance: 31.2
click at [555, 171] on div "When removing default approvers from the list, they will always receive a notif…" at bounding box center [657, 186] width 279 height 317
click at [772, 362] on button "Save" at bounding box center [770, 362] width 39 height 21
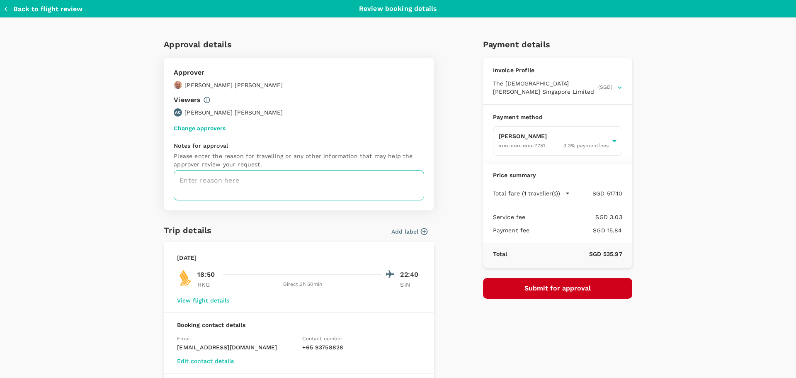
click at [341, 180] on textarea at bounding box center [299, 185] width 251 height 30
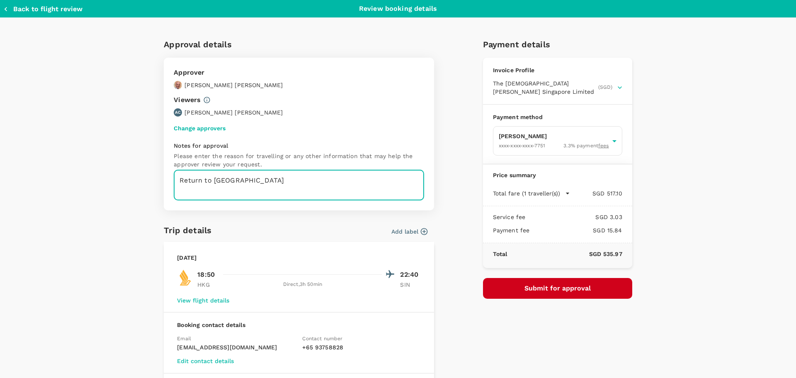
type textarea "Return to [GEOGRAPHIC_DATA]"
click at [560, 282] on button "Submit for approval" at bounding box center [557, 288] width 149 height 21
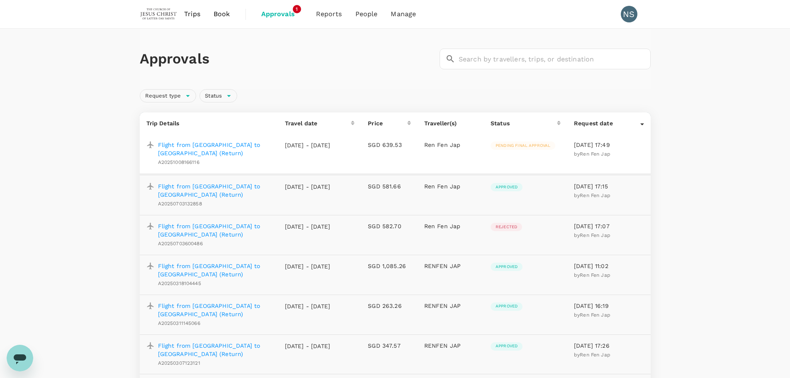
click at [227, 145] on p "Flight from [GEOGRAPHIC_DATA] to [GEOGRAPHIC_DATA] (Return)" at bounding box center [215, 149] width 114 height 17
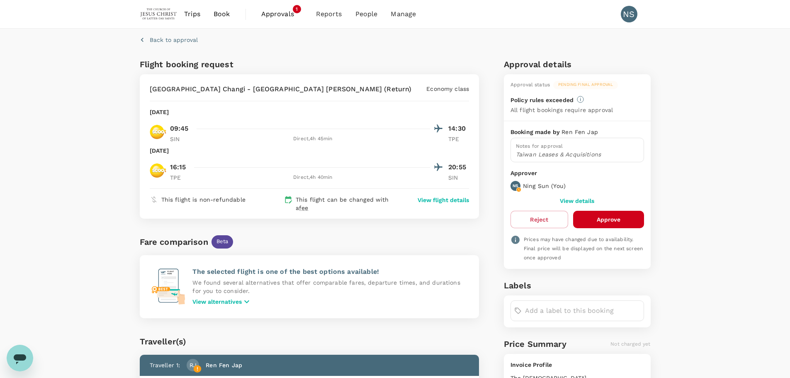
click at [222, 17] on span "Book" at bounding box center [222, 14] width 17 height 10
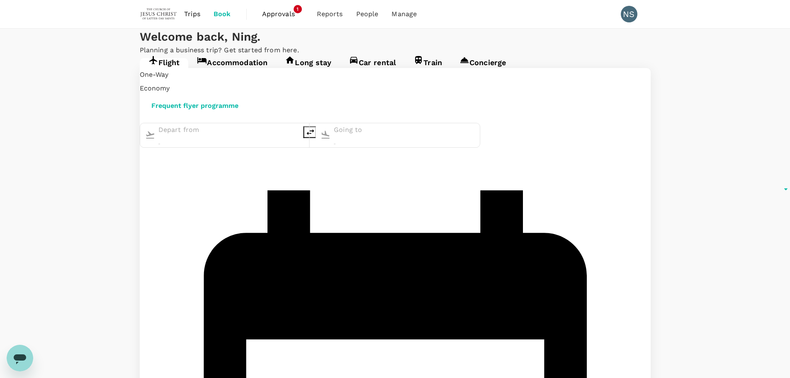
type input "Hong Kong Intl (HKG)"
type input "Singapore Changi (SIN)"
type input "Hong Kong Intl (HKG)"
type input "Singapore Changi (SIN)"
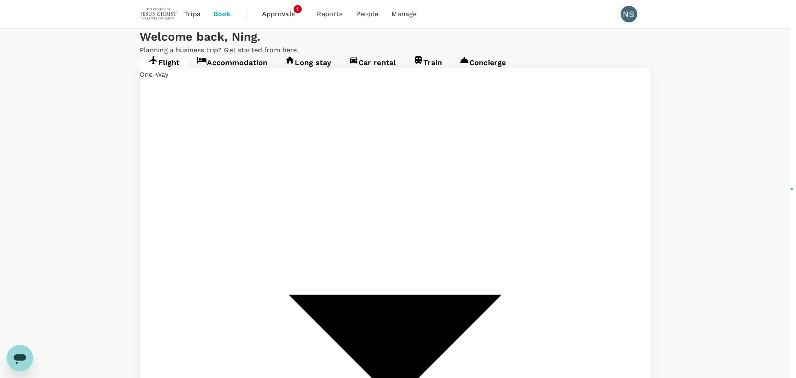
type input "roundtrip"
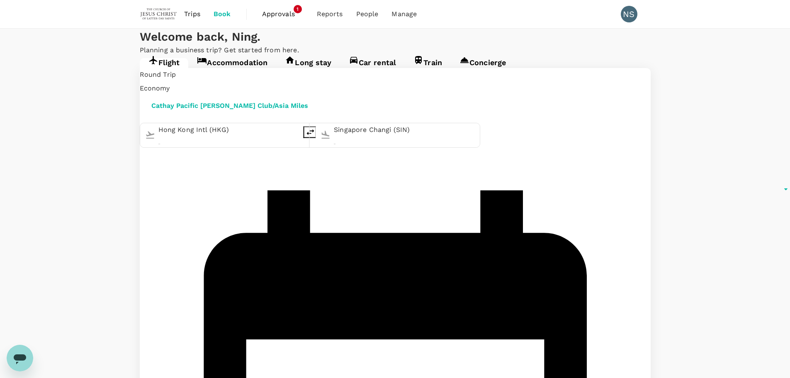
click at [315, 138] on button "delete" at bounding box center [310, 132] width 13 height 12
type input "Singapore Changi (SIN)"
click at [366, 137] on input "Hong Kong Intl (HKG)" at bounding box center [404, 130] width 141 height 13
click at [394, 163] on p "Taiwan Taoyuan Intl" at bounding box center [393, 159] width 163 height 8
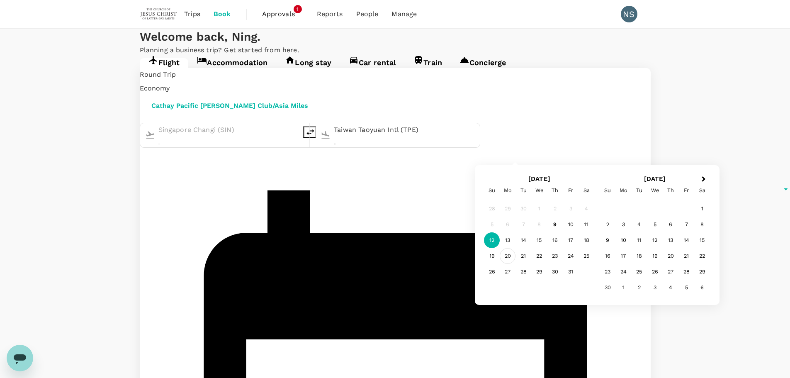
type input "Taiwan Taoyuan Intl (TPE)"
click at [505, 256] on div "20" at bounding box center [508, 256] width 16 height 16
click at [570, 253] on div "24" at bounding box center [571, 256] width 16 height 16
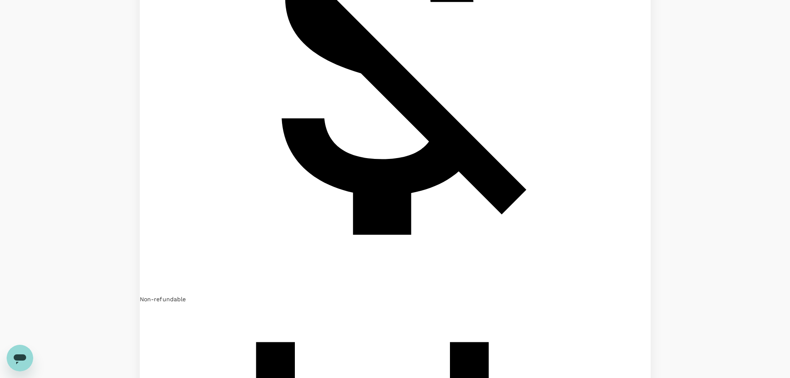
scroll to position [1606, 0]
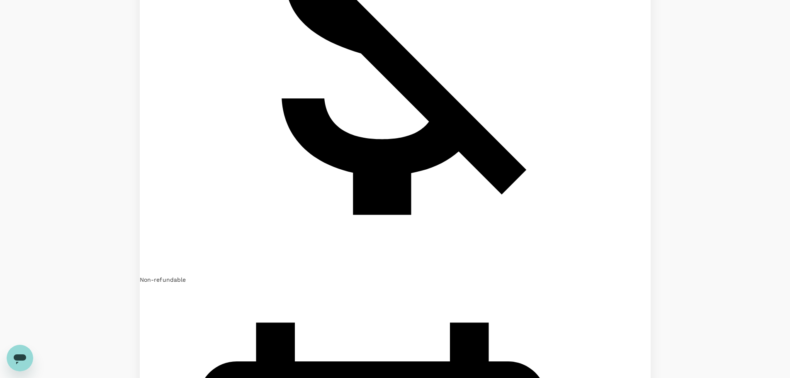
type input "1390"
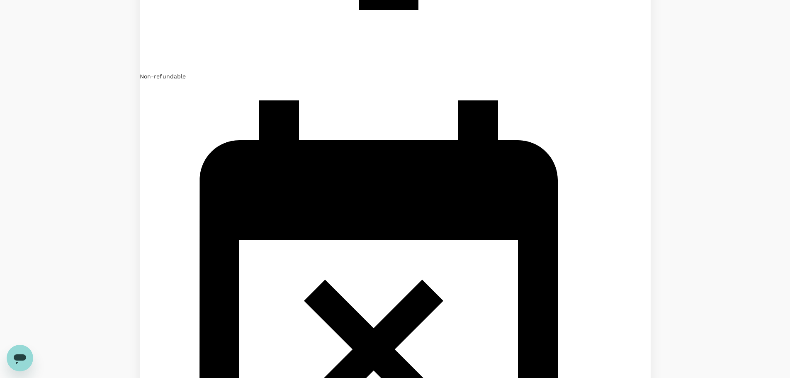
scroll to position [1912, 0]
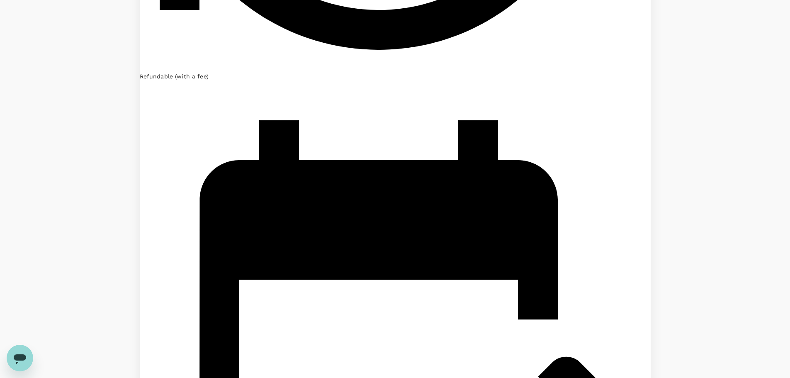
scroll to position [1878, 0]
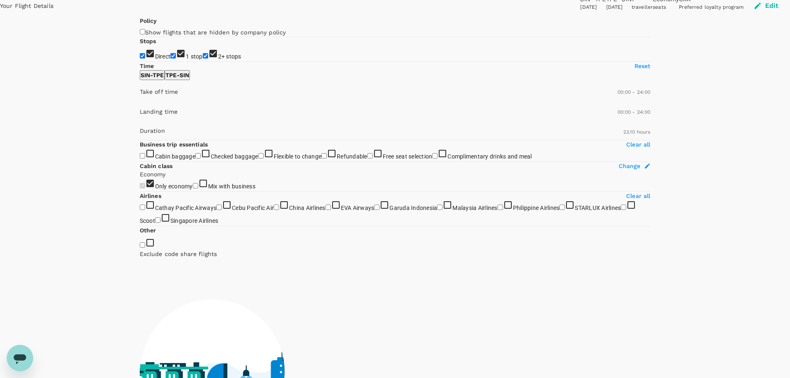
scroll to position [0, 0]
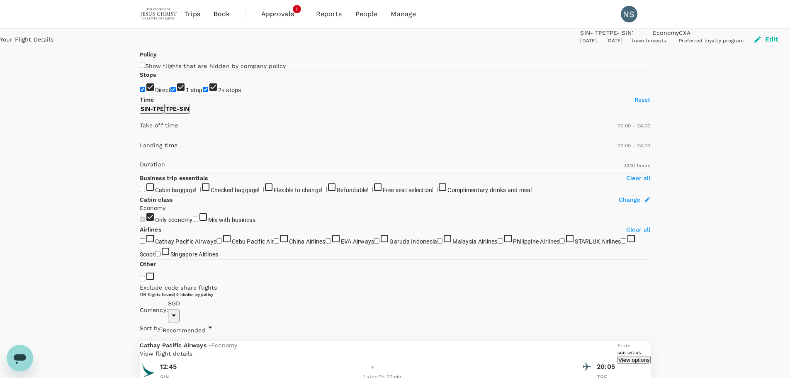
click at [203, 92] on input "2+ stops" at bounding box center [205, 89] width 5 height 5
checkbox input "false"
click at [171, 92] on input "1 stop" at bounding box center [173, 89] width 5 height 5
checkbox input "false"
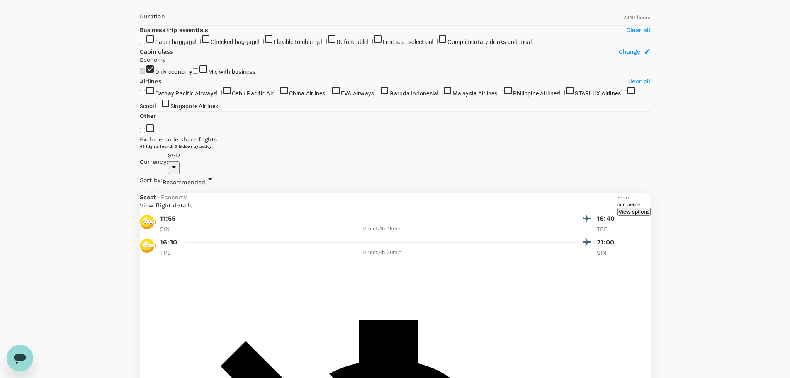
scroll to position [108, 0]
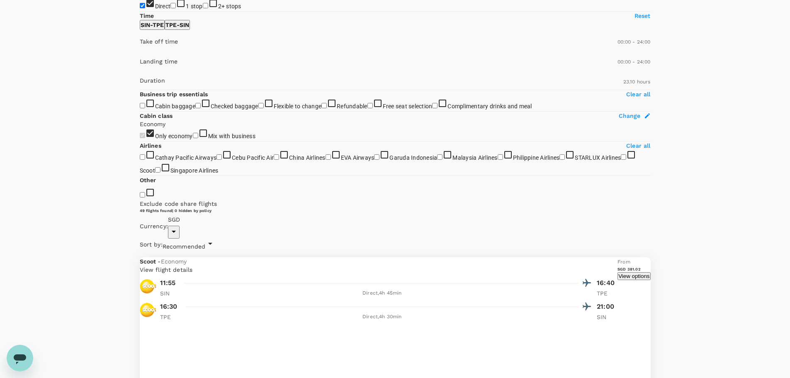
scroll to position [63, 0]
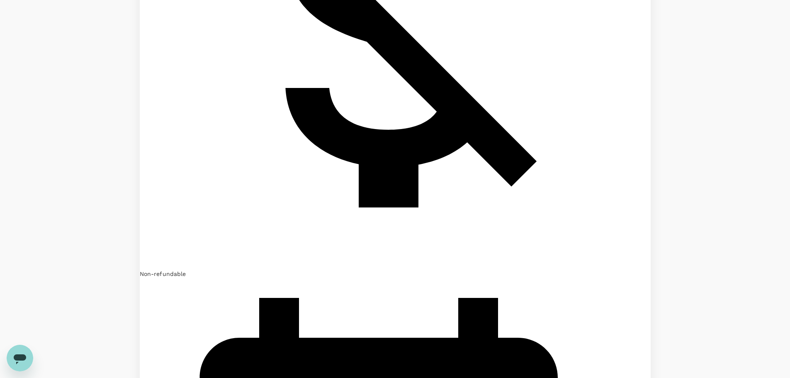
scroll to position [1683, 0]
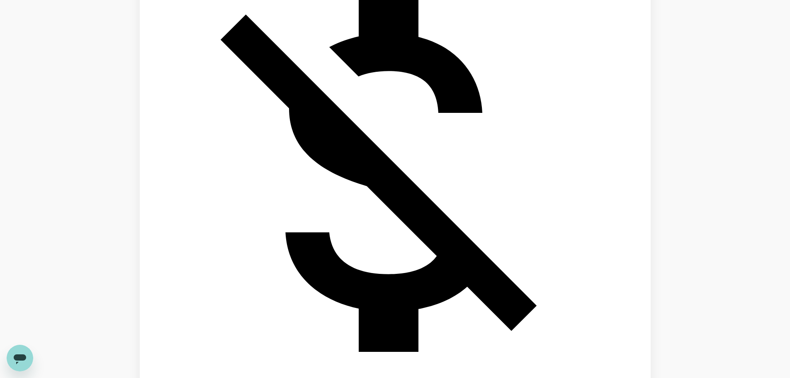
scroll to position [1531, 0]
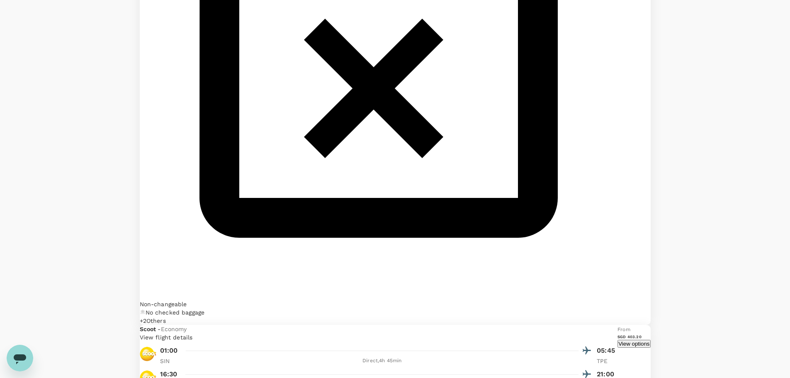
scroll to position [2153, 0]
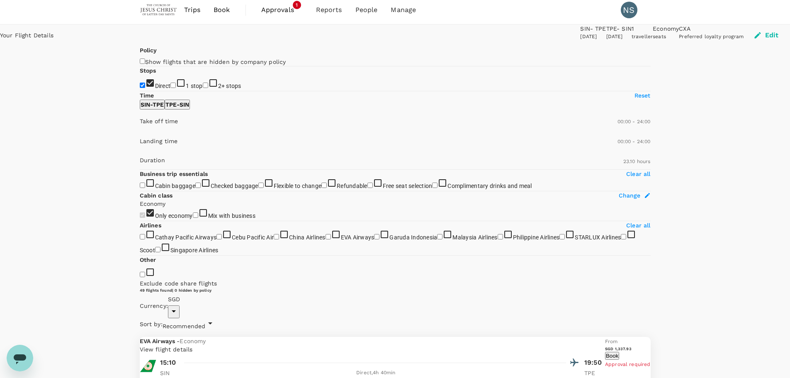
scroll to position [0, 0]
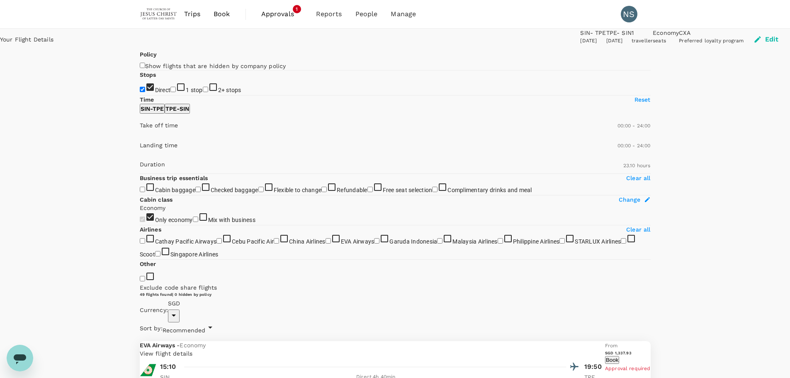
click at [744, 42] on button "Edit" at bounding box center [767, 40] width 46 height 22
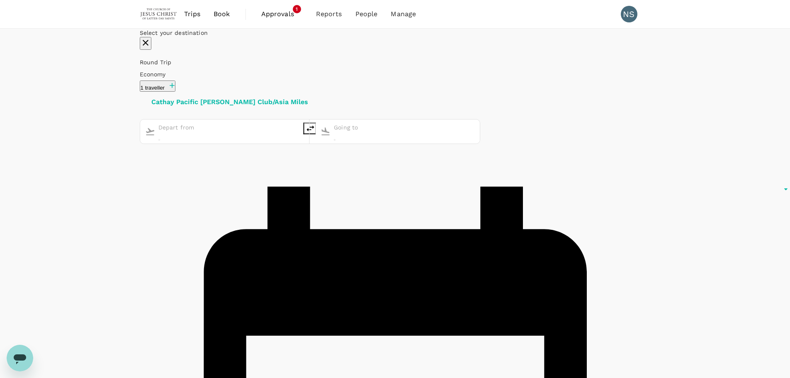
type input "Singapore Changi (SIN)"
type input "Taiwan Taoyuan Intl (TPE)"
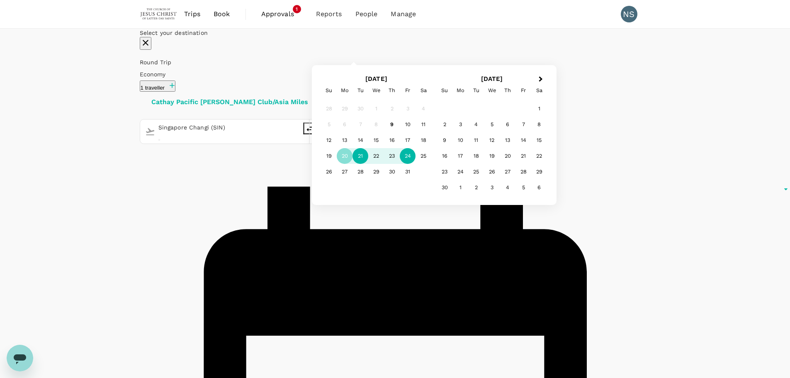
click at [368, 164] on div "21" at bounding box center [361, 156] width 16 height 16
click at [431, 164] on div "25" at bounding box center [424, 156] width 16 height 16
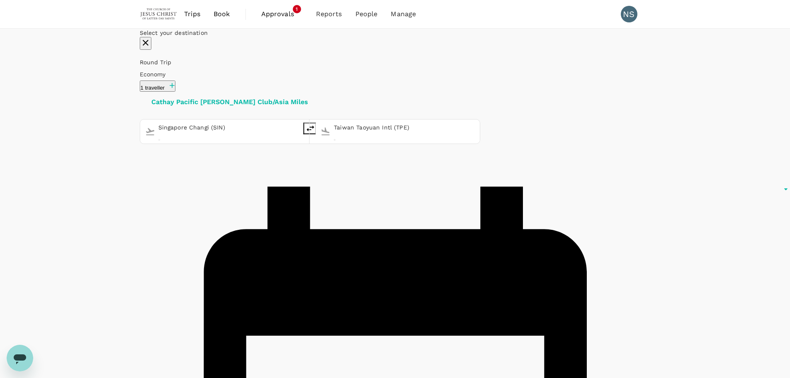
checkbox input "false"
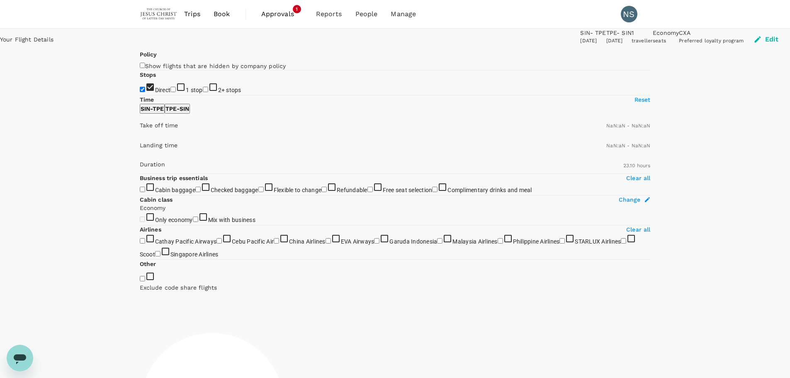
type input "1440"
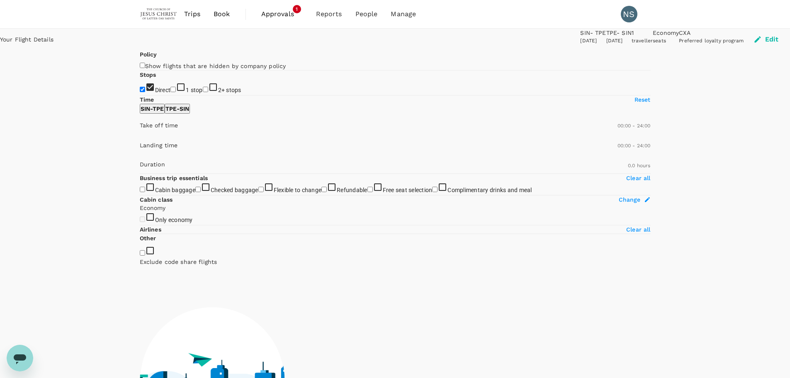
type input "965"
checkbox input "true"
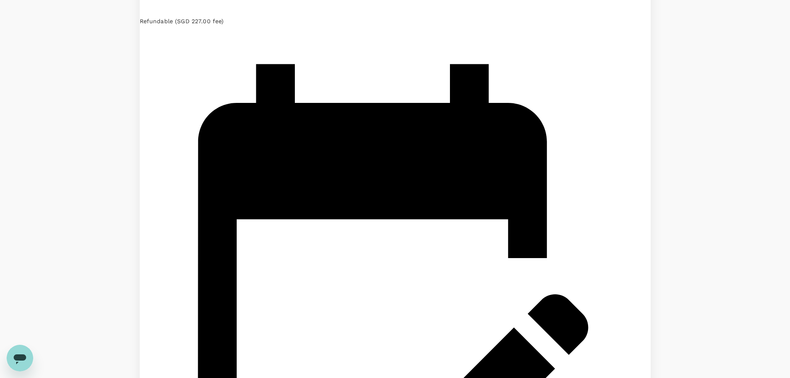
scroll to position [1899, 0]
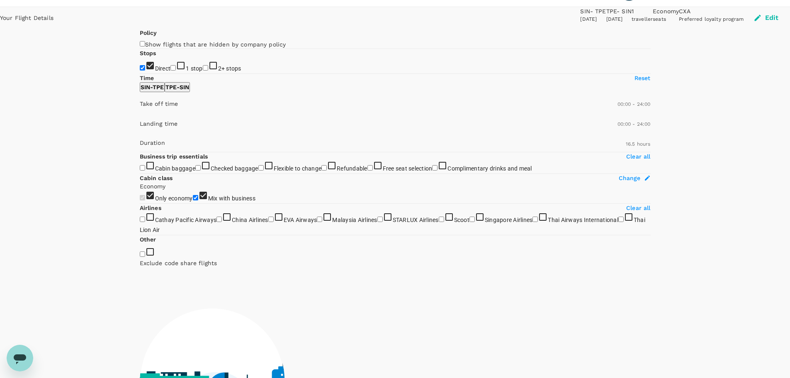
scroll to position [0, 0]
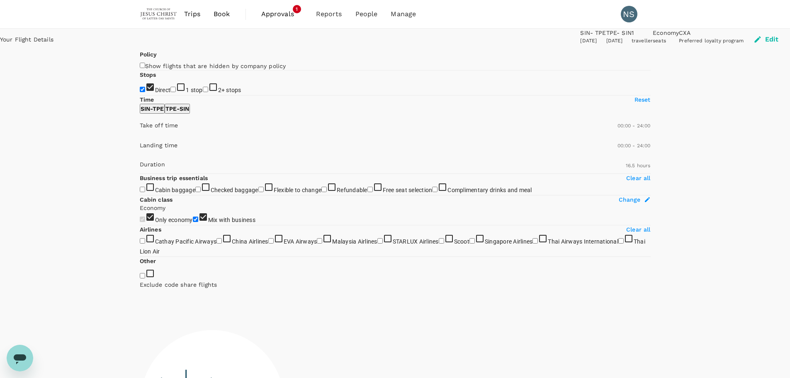
type input "1390"
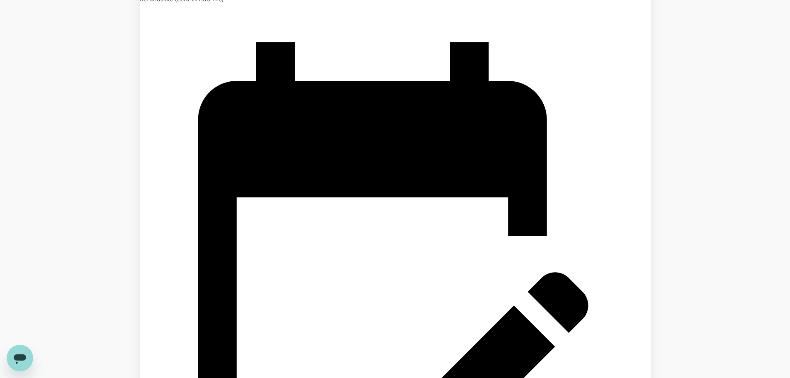
scroll to position [1984, 0]
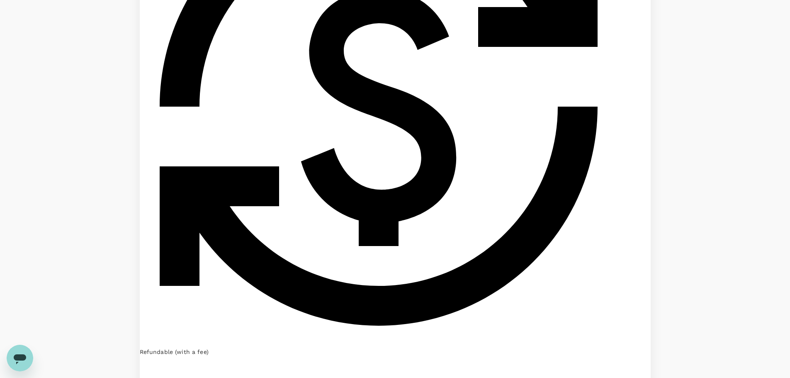
scroll to position [1889, 0]
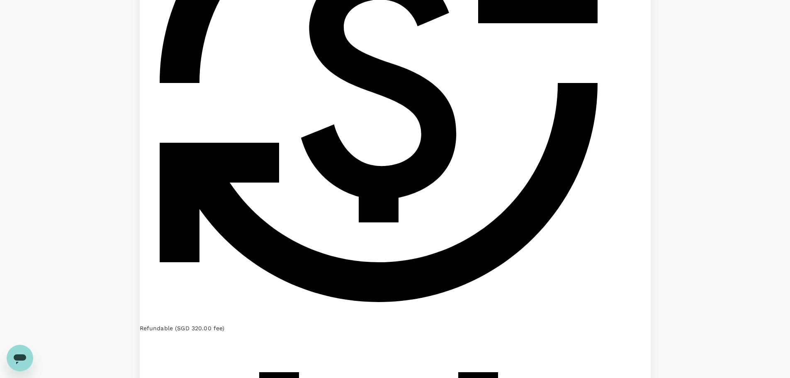
scroll to position [1805, 0]
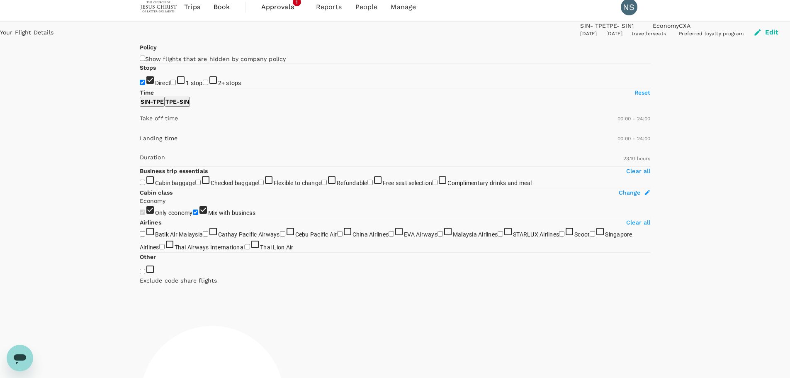
scroll to position [0, 0]
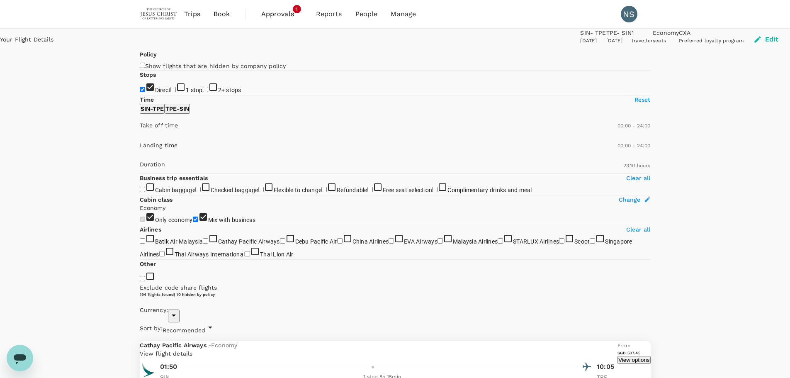
type input "SGD"
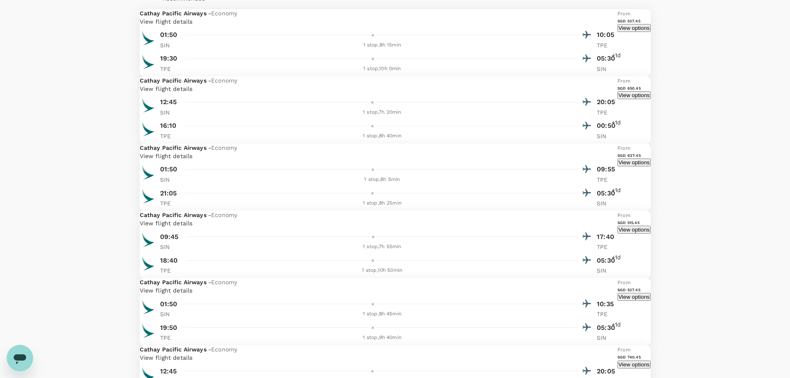
scroll to position [456, 0]
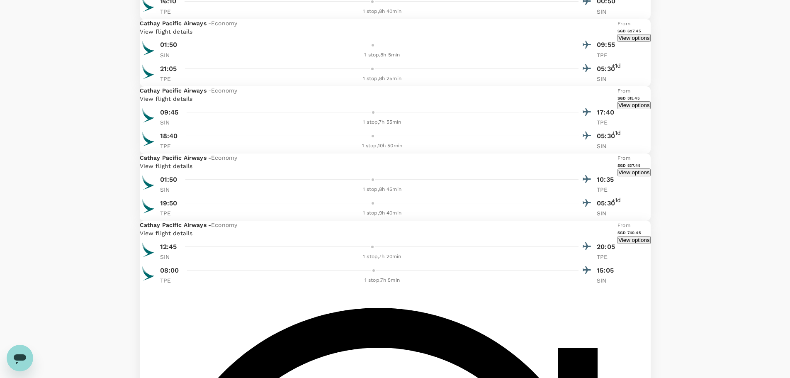
checkbox input "true"
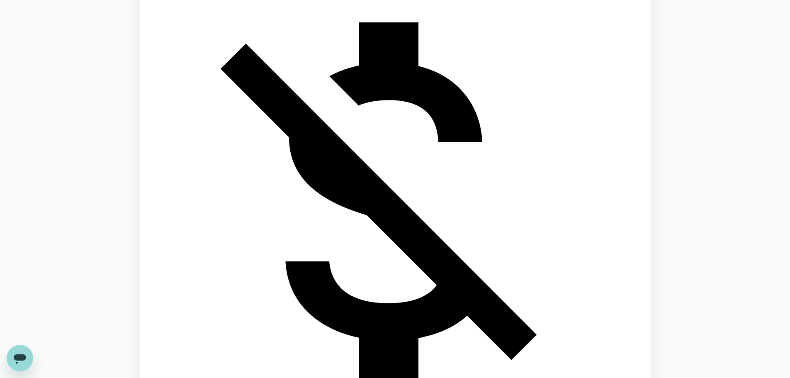
checkbox input "false"
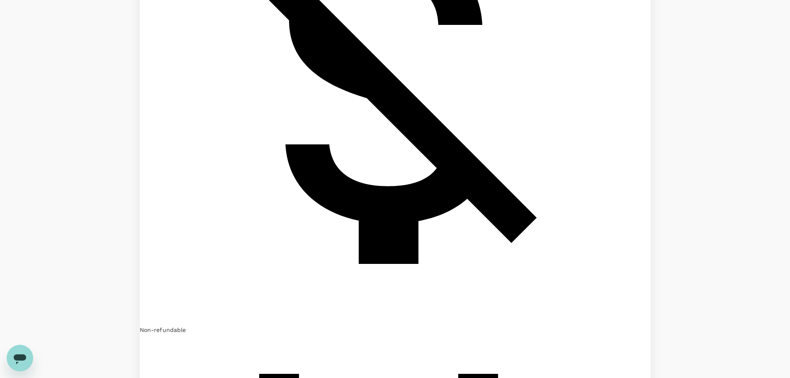
scroll to position [568, 0]
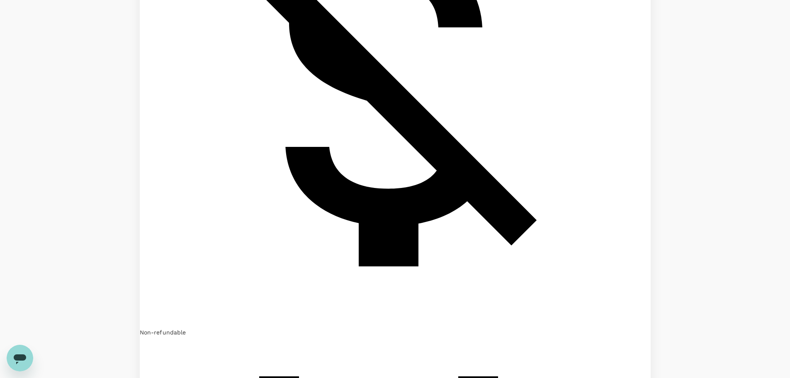
checkbox input "false"
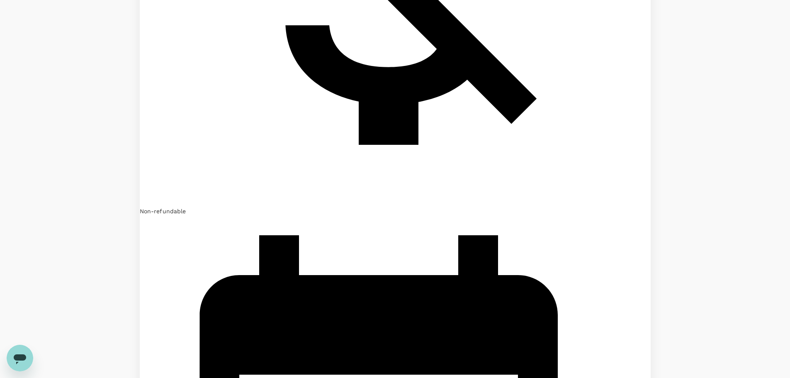
scroll to position [1848, 0]
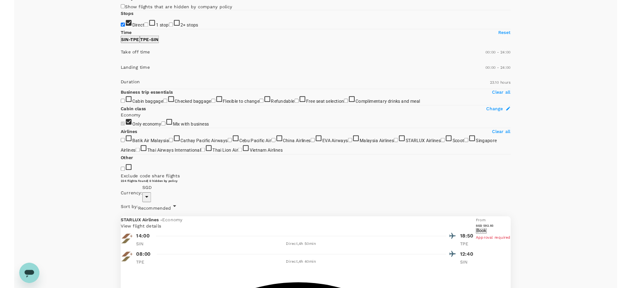
scroll to position [0, 0]
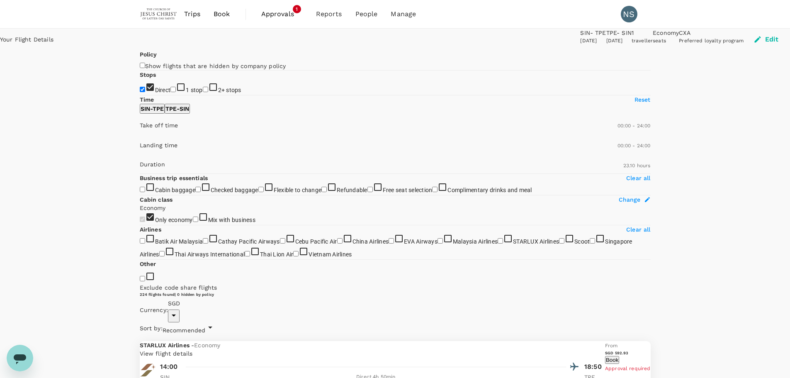
click at [281, 11] on span "Approvals" at bounding box center [281, 14] width 41 height 10
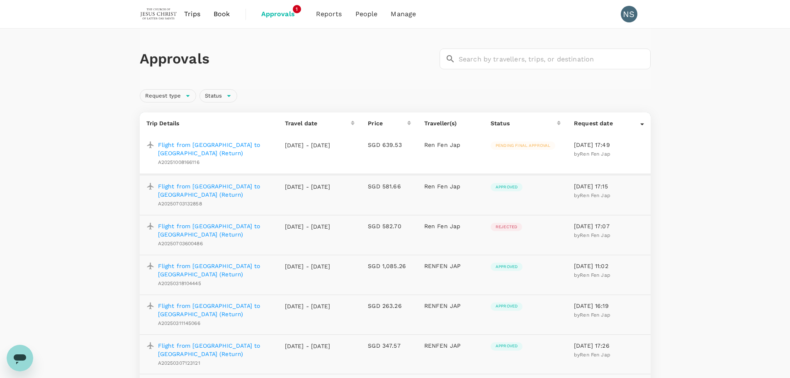
click at [221, 144] on p "Flight from [GEOGRAPHIC_DATA] to [GEOGRAPHIC_DATA] (Return)" at bounding box center [215, 149] width 114 height 17
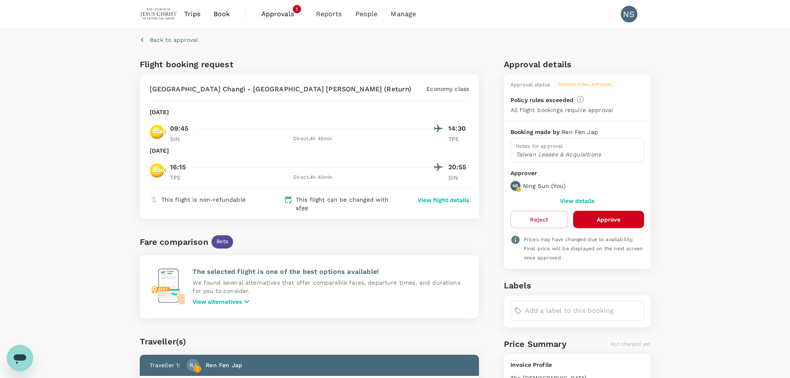
click at [595, 211] on button "Approve" at bounding box center [608, 219] width 71 height 17
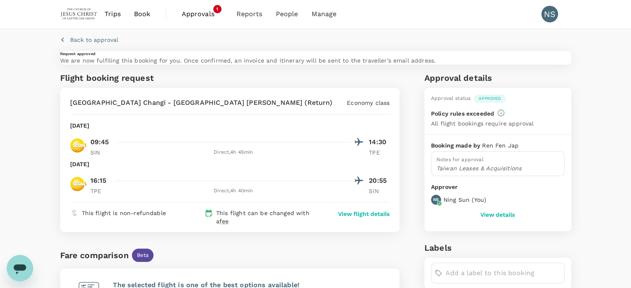
click at [195, 13] on span "Approvals" at bounding box center [202, 14] width 41 height 10
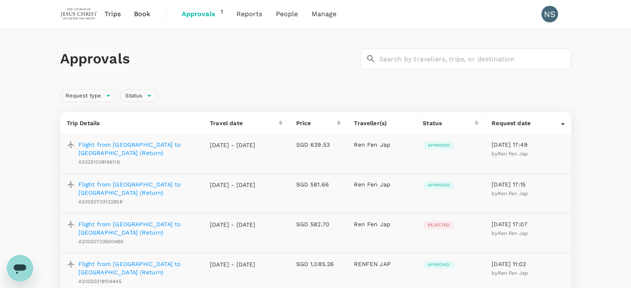
click at [117, 17] on span "Trips" at bounding box center [113, 14] width 16 height 10
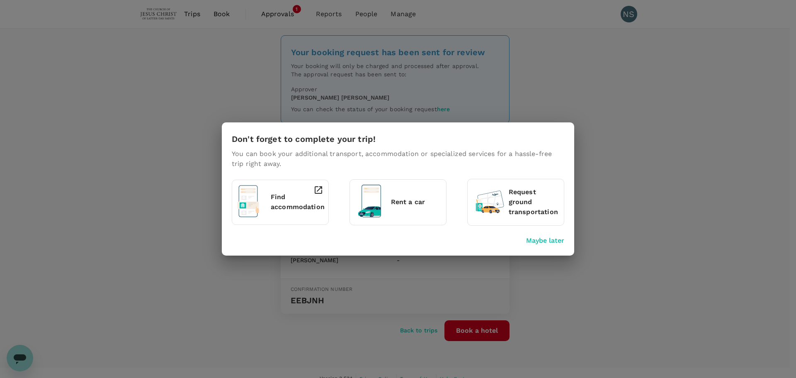
click at [559, 240] on p "Maybe later" at bounding box center [545, 241] width 38 height 10
